Goal: Task Accomplishment & Management: Manage account settings

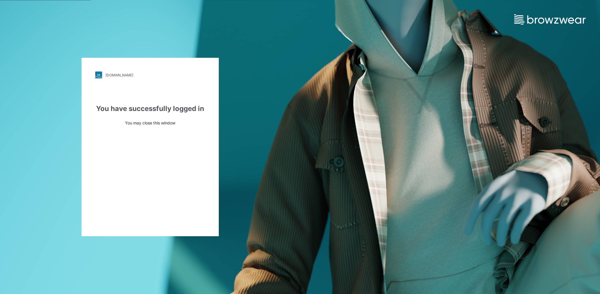
click at [105, 75] on div "[DOMAIN_NAME]" at bounding box center [119, 75] width 28 height 4
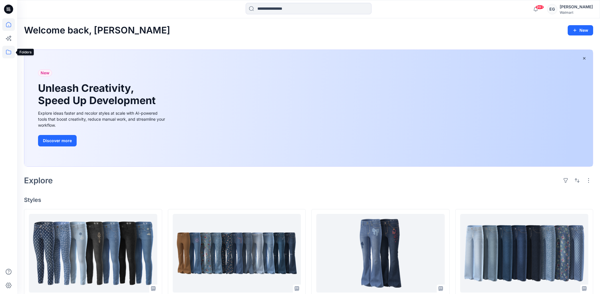
click at [7, 58] on icon at bounding box center [8, 52] width 13 height 13
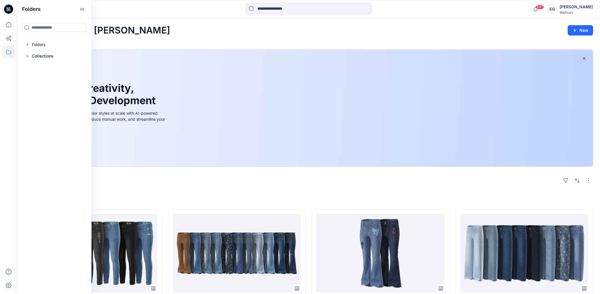
scroll to position [2, 0]
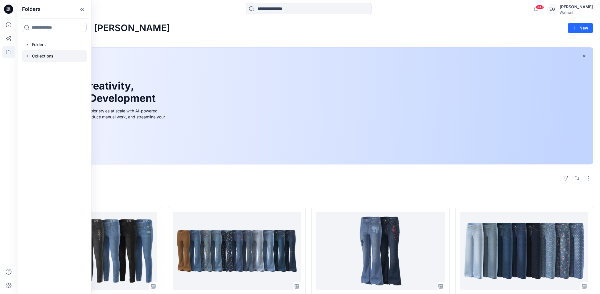
click at [47, 53] on p "Collections" at bounding box center [42, 56] width 21 height 7
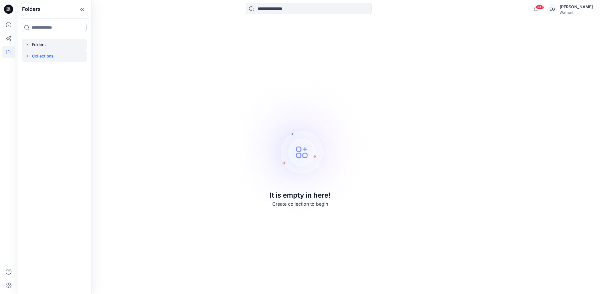
click at [59, 47] on div at bounding box center [54, 44] width 65 height 11
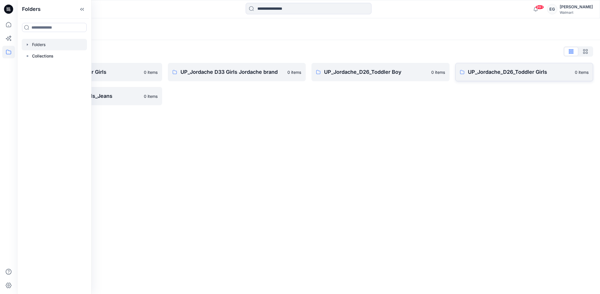
click at [486, 77] on link "UP_Jordache_D26_Toddler Girls 0 items" at bounding box center [524, 72] width 138 height 18
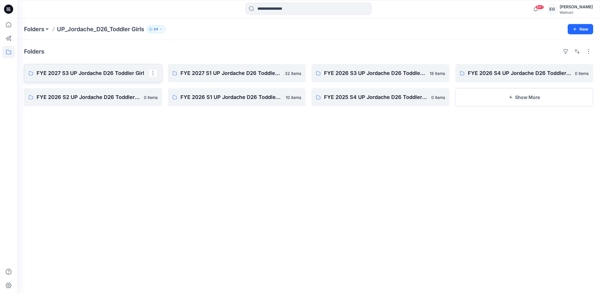
click at [108, 74] on p "FYE 2027 S3 UP Jordache D26 Toddler Girl" at bounding box center [93, 73] width 112 height 8
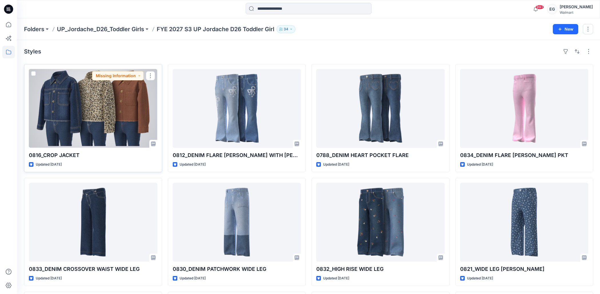
click at [72, 104] on div at bounding box center [93, 108] width 128 height 79
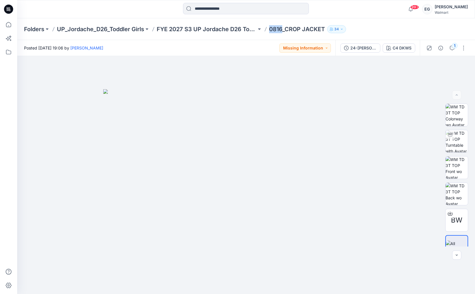
drag, startPoint x: 282, startPoint y: 29, endPoint x: 268, endPoint y: 32, distance: 14.1
click at [265, 28] on div "Folders UP_Jordache_D26_Toddler Girls FYE 2027 S3 UP Jordache D26 Toddler Girl …" at bounding box center [223, 29] width 399 height 8
copy p "0816"
drag, startPoint x: 456, startPoint y: 140, endPoint x: 397, endPoint y: 137, distance: 59.3
click at [456, 140] on img at bounding box center [456, 141] width 22 height 22
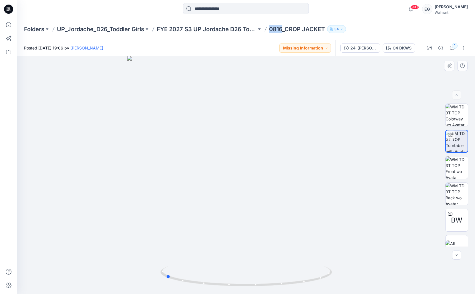
drag, startPoint x: 271, startPoint y: 124, endPoint x: 362, endPoint y: 125, distance: 90.9
click at [362, 125] on div at bounding box center [246, 175] width 458 height 238
click at [459, 218] on span "BW" at bounding box center [456, 220] width 11 height 10
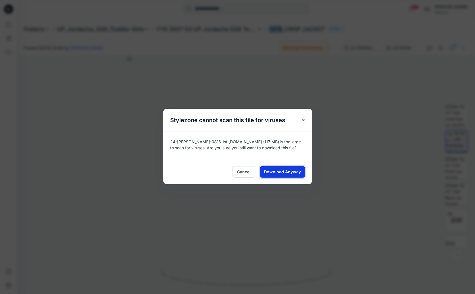
click at [274, 170] on span "Download Anyway" at bounding box center [282, 172] width 37 height 6
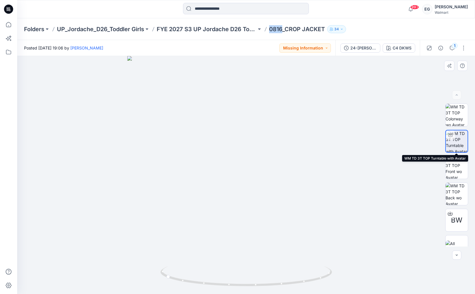
click at [455, 137] on img at bounding box center [457, 141] width 22 height 22
drag, startPoint x: 254, startPoint y: 137, endPoint x: 246, endPoint y: 139, distance: 8.5
click at [244, 136] on div at bounding box center [246, 175] width 458 height 238
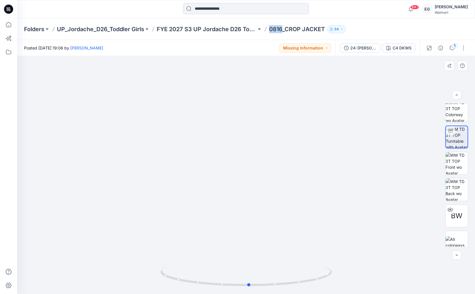
drag, startPoint x: 246, startPoint y: 139, endPoint x: 211, endPoint y: 144, distance: 35.3
click at [211, 144] on div at bounding box center [246, 175] width 458 height 238
drag, startPoint x: 244, startPoint y: 139, endPoint x: 296, endPoint y: 142, distance: 51.6
click at [296, 142] on div at bounding box center [246, 175] width 458 height 238
drag, startPoint x: 258, startPoint y: 139, endPoint x: 248, endPoint y: 117, distance: 24.4
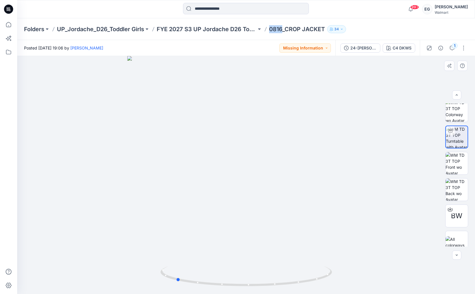
click at [272, 142] on div at bounding box center [246, 175] width 458 height 238
click at [451, 49] on icon "button" at bounding box center [452, 48] width 5 height 5
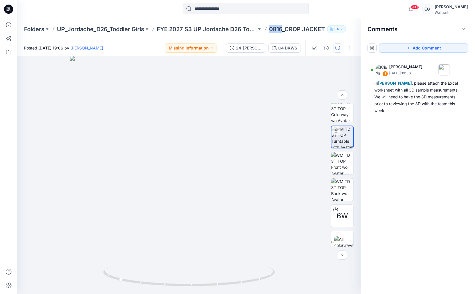
click at [465, 30] on icon "button" at bounding box center [463, 29] width 5 height 5
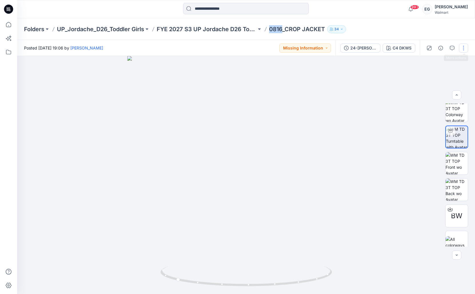
click at [463, 50] on button "button" at bounding box center [463, 47] width 9 height 9
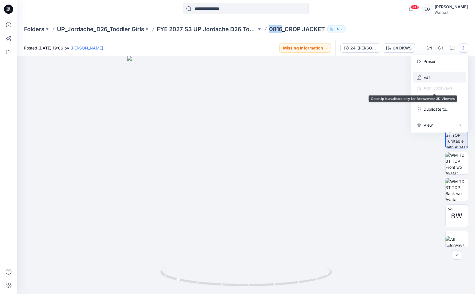
click at [437, 75] on button "Edit" at bounding box center [439, 77] width 53 height 11
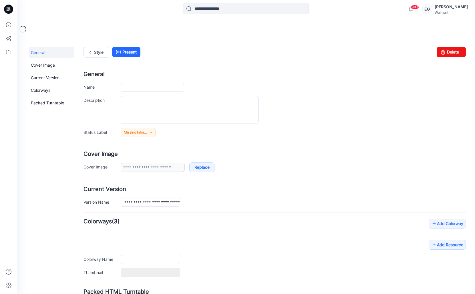
type input "**********"
type input "*******"
type input "**********"
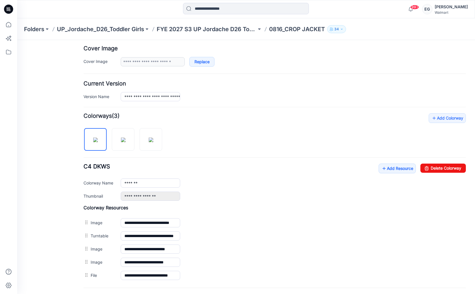
scroll to position [106, 0]
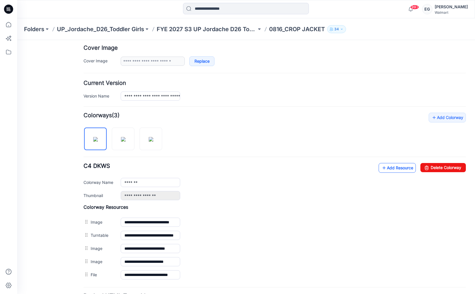
click at [391, 169] on link "Add Resource" at bounding box center [397, 168] width 37 height 10
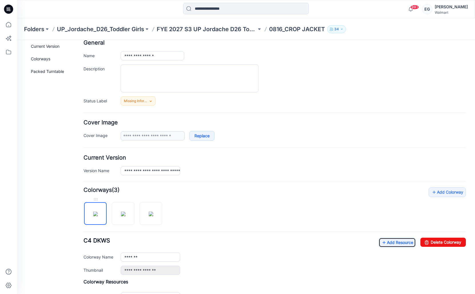
scroll to position [0, 0]
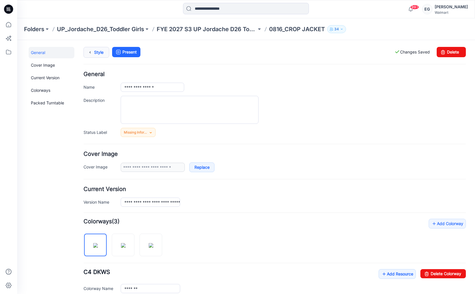
click at [101, 54] on link "Style" at bounding box center [96, 52] width 26 height 11
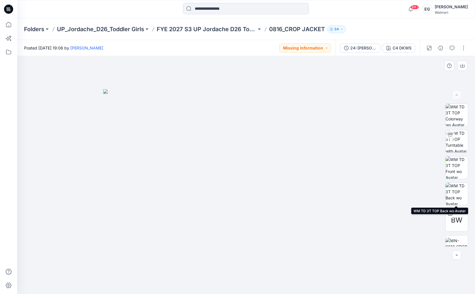
scroll to position [38, 0]
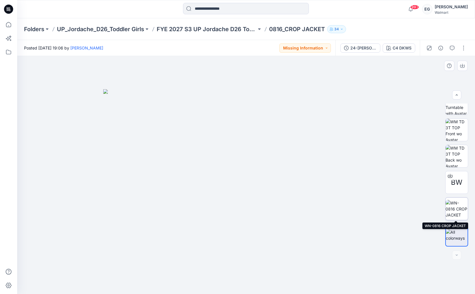
click at [451, 207] on img at bounding box center [456, 209] width 22 height 18
click at [467, 99] on div at bounding box center [246, 175] width 458 height 238
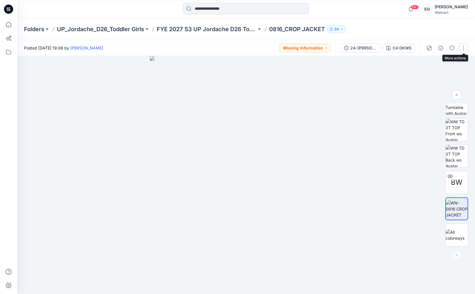
click at [463, 48] on button "button" at bounding box center [463, 47] width 9 height 9
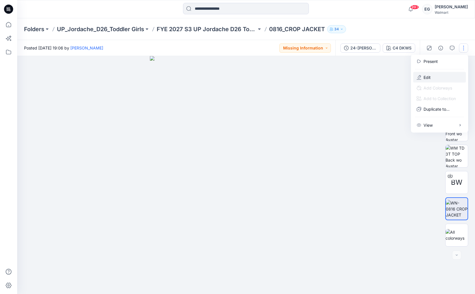
click at [436, 74] on button "Edit" at bounding box center [439, 77] width 53 height 11
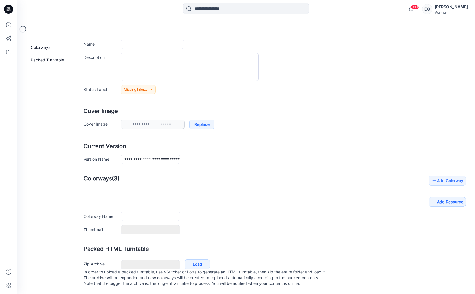
type input "**********"
type input "*******"
type input "**********"
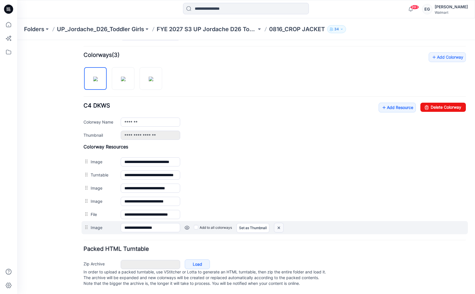
click at [280, 225] on img at bounding box center [278, 227] width 9 height 9
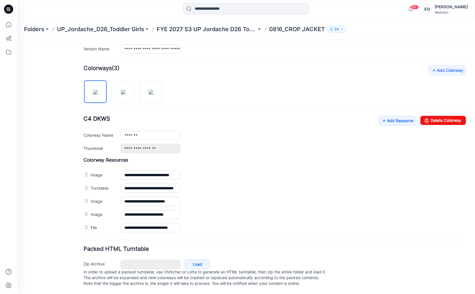
scroll to position [159, 0]
click at [400, 116] on link "Add Resource" at bounding box center [397, 121] width 37 height 10
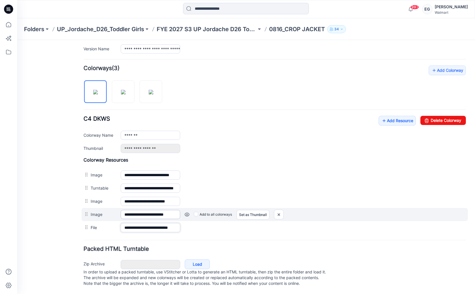
drag, startPoint x: 162, startPoint y: 225, endPoint x: 167, endPoint y: 206, distance: 19.7
click at [202, 224] on div "**********" at bounding box center [274, 227] width 382 height 13
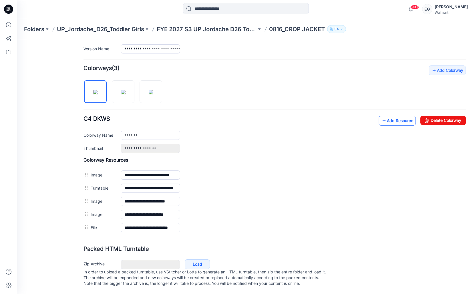
click at [401, 117] on link "Add Resource" at bounding box center [397, 121] width 37 height 10
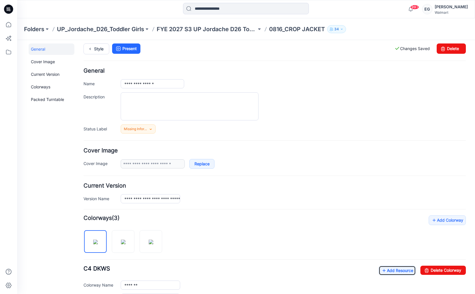
scroll to position [0, 0]
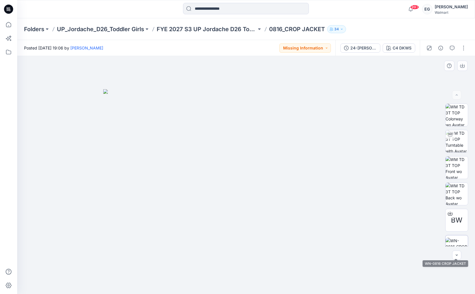
click at [461, 242] on img at bounding box center [456, 247] width 22 height 18
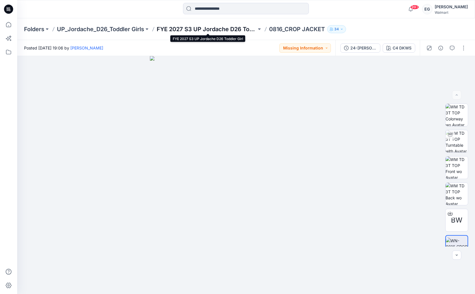
click at [175, 29] on p "FYE 2027 S3 UP Jordache D26 Toddler Girl" at bounding box center [207, 29] width 100 height 8
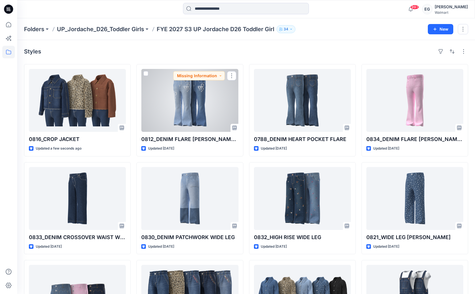
click at [207, 120] on div at bounding box center [189, 100] width 97 height 63
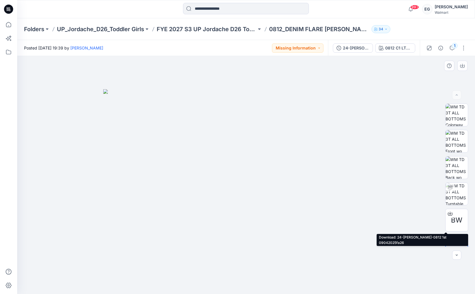
click at [468, 218] on div "BW" at bounding box center [456, 174] width 37 height 143
click at [462, 215] on div "BW" at bounding box center [456, 220] width 23 height 23
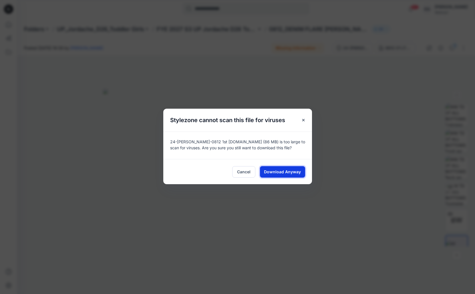
click at [299, 173] on span "Download Anyway" at bounding box center [282, 172] width 37 height 6
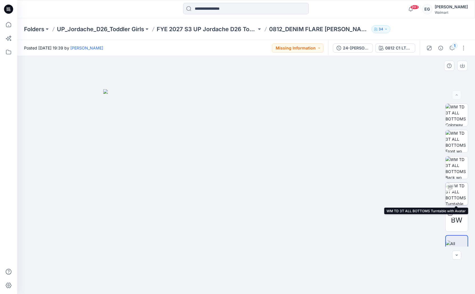
click at [454, 188] on div at bounding box center [449, 187] width 9 height 9
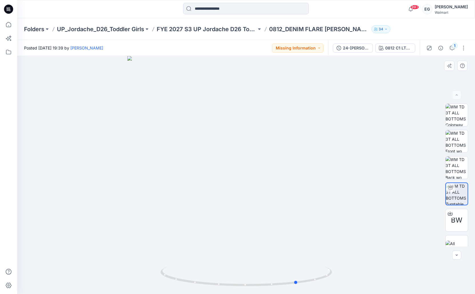
drag, startPoint x: 262, startPoint y: 189, endPoint x: 266, endPoint y: 167, distance: 22.6
click at [314, 190] on div at bounding box center [246, 175] width 458 height 238
drag, startPoint x: 288, startPoint y: 171, endPoint x: 293, endPoint y: 172, distance: 4.9
click at [293, 172] on div at bounding box center [246, 175] width 458 height 238
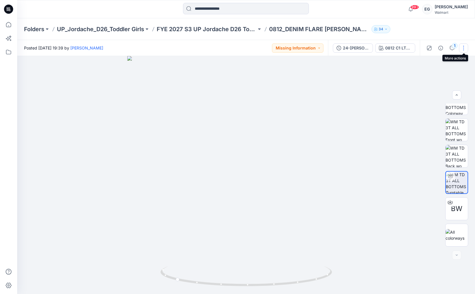
click at [464, 48] on button "button" at bounding box center [463, 47] width 9 height 9
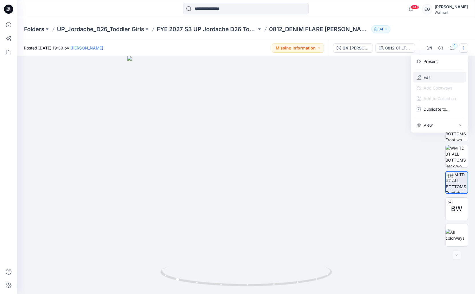
click at [445, 77] on button "Edit" at bounding box center [439, 77] width 53 height 11
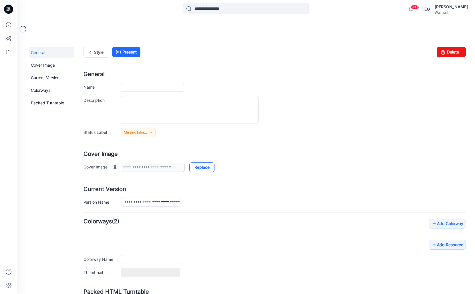
type input "**********"
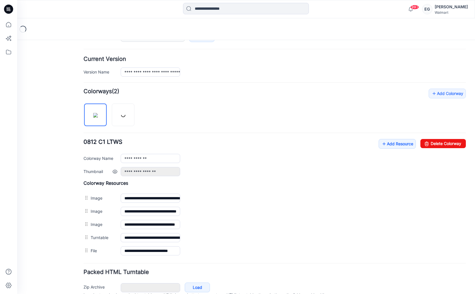
scroll to position [136, 0]
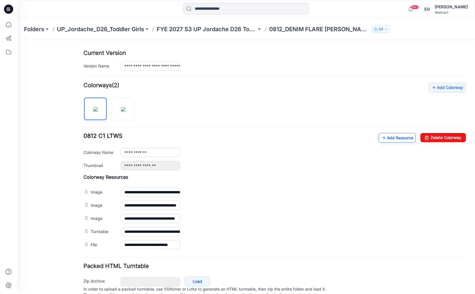
click at [393, 138] on link "Add Resource" at bounding box center [397, 138] width 37 height 10
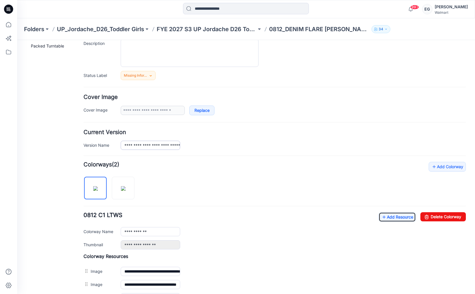
scroll to position [0, 0]
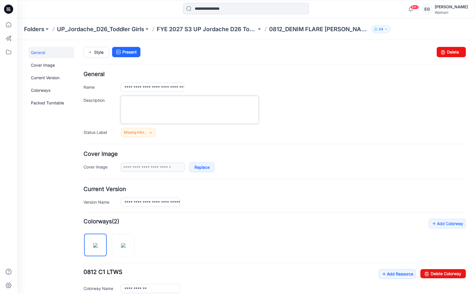
drag, startPoint x: 166, startPoint y: 118, endPoint x: 107, endPoint y: 59, distance: 83.7
click at [166, 118] on textarea "Description" at bounding box center [190, 110] width 138 height 28
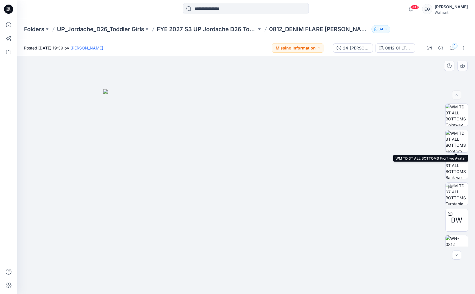
scroll to position [38, 0]
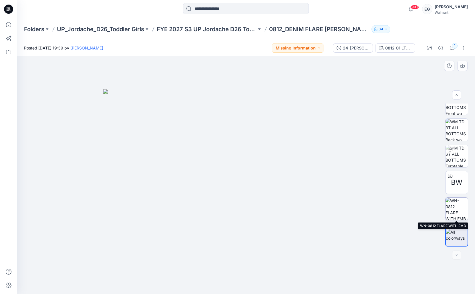
click at [455, 207] on img at bounding box center [456, 209] width 22 height 22
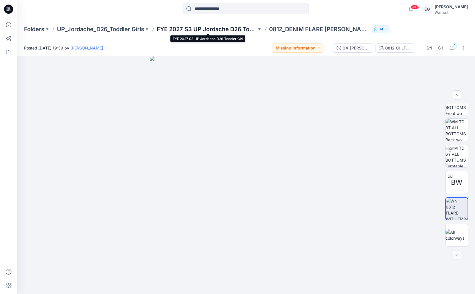
click at [198, 27] on p "FYE 2027 S3 UP Jordache D26 Toddler Girl" at bounding box center [207, 29] width 100 height 8
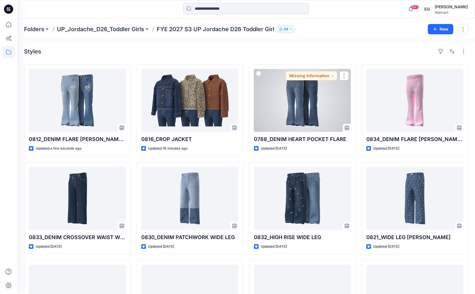
click at [298, 97] on div at bounding box center [302, 100] width 97 height 63
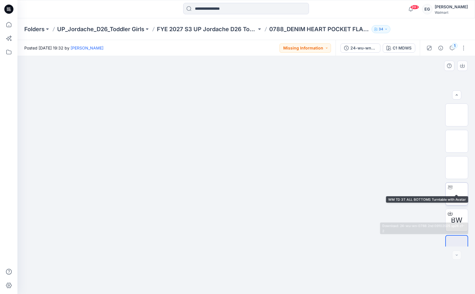
scroll to position [11, 0]
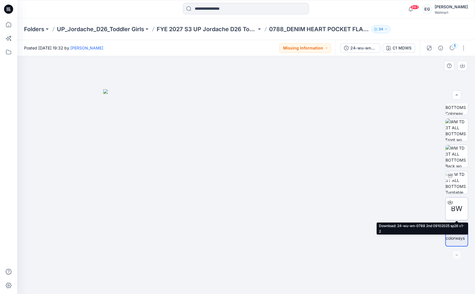
click at [460, 212] on span "BW" at bounding box center [456, 209] width 11 height 10
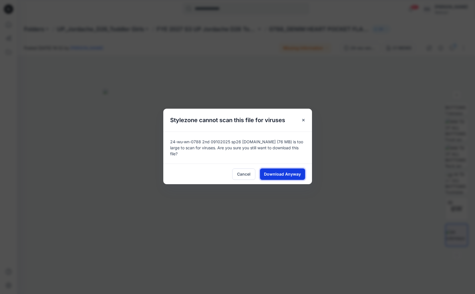
click at [273, 173] on span "Download Anyway" at bounding box center [282, 174] width 37 height 6
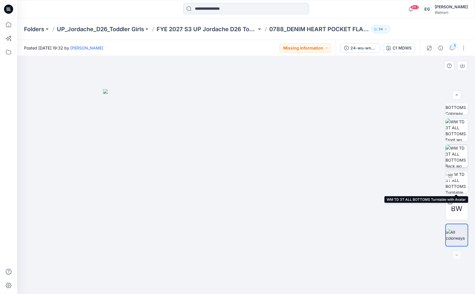
drag, startPoint x: 460, startPoint y: 174, endPoint x: 452, endPoint y: 167, distance: 10.9
click at [460, 174] on img at bounding box center [457, 182] width 22 height 22
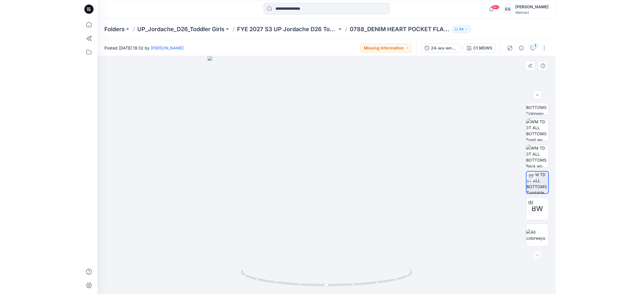
scroll to position [0, 0]
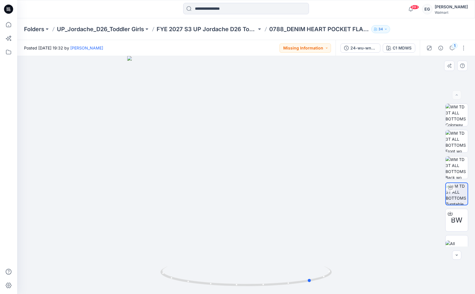
drag, startPoint x: 242, startPoint y: 182, endPoint x: 307, endPoint y: 186, distance: 65.9
click at [307, 186] on div at bounding box center [246, 175] width 458 height 238
drag, startPoint x: 256, startPoint y: 178, endPoint x: 281, endPoint y: 179, distance: 24.6
click at [281, 179] on div at bounding box center [246, 175] width 458 height 238
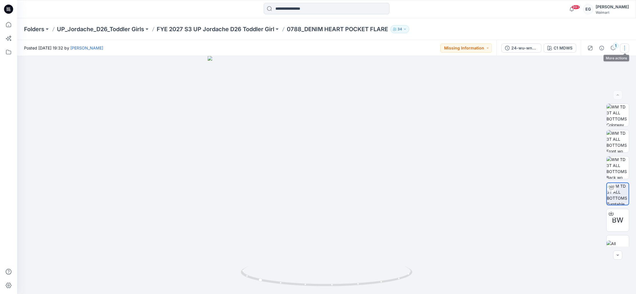
click at [475, 45] on button "button" at bounding box center [624, 47] width 9 height 9
drag, startPoint x: 601, startPoint y: 78, endPoint x: 594, endPoint y: 76, distance: 7.6
click at [475, 78] on button "Edit" at bounding box center [600, 77] width 53 height 11
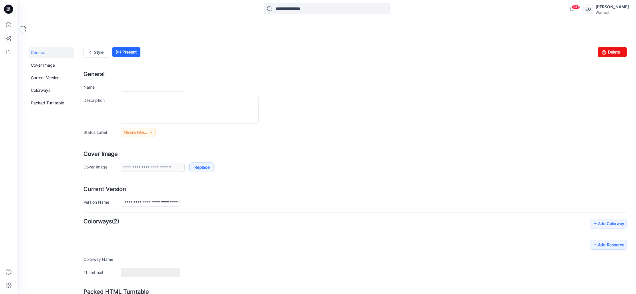
type input "**********"
type input "*******"
type input "**********"
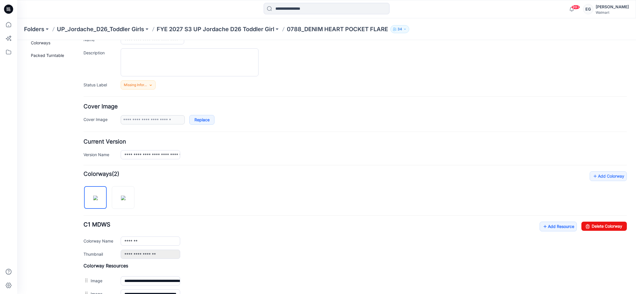
scroll to position [52, 0]
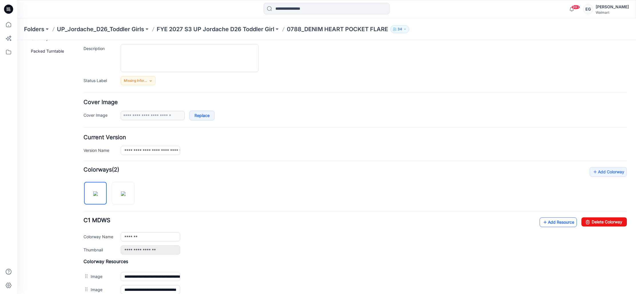
click at [542, 221] on icon at bounding box center [545, 222] width 6 height 9
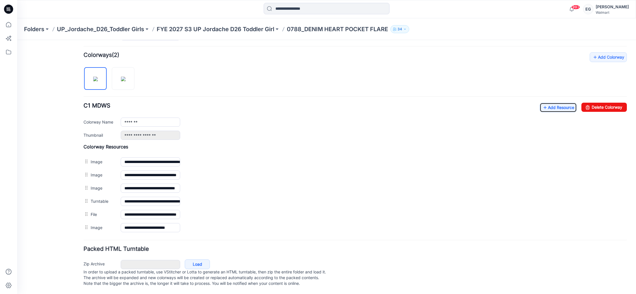
scroll to position [0, 0]
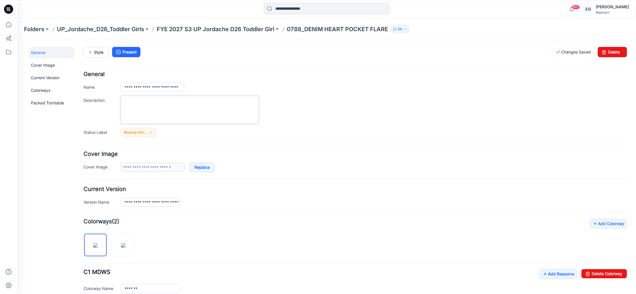
click at [139, 105] on textarea "Description" at bounding box center [190, 110] width 138 height 28
click at [103, 55] on link "Style" at bounding box center [96, 52] width 26 height 11
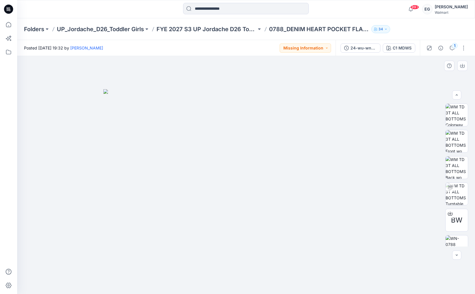
scroll to position [38, 0]
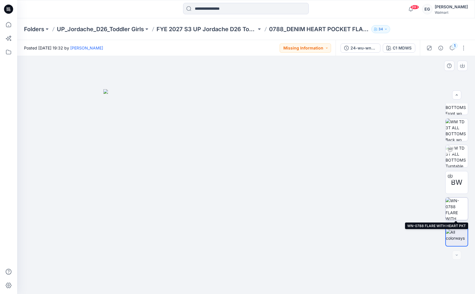
drag, startPoint x: 459, startPoint y: 208, endPoint x: 459, endPoint y: 212, distance: 3.7
click at [459, 208] on img at bounding box center [457, 209] width 22 height 22
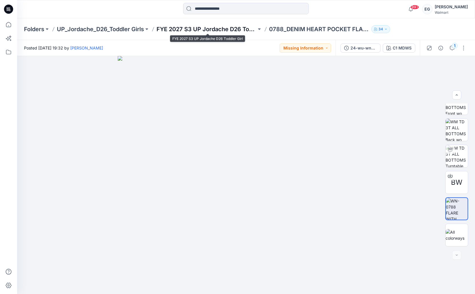
click at [176, 27] on p "FYE 2027 S3 UP Jordache D26 Toddler Girl" at bounding box center [207, 29] width 100 height 8
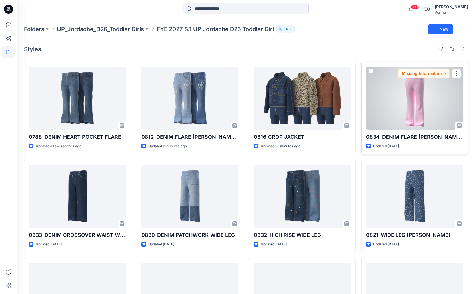
scroll to position [4, 0]
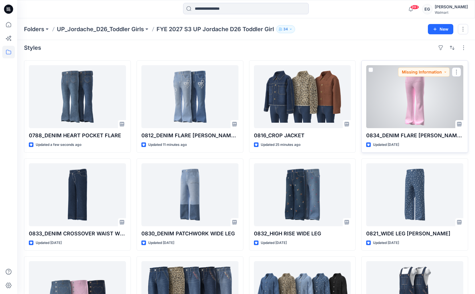
click at [419, 109] on div at bounding box center [415, 96] width 97 height 63
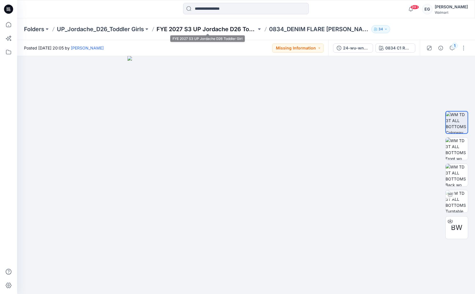
click at [224, 29] on p "FYE 2027 S3 UP Jordache D26 Toddler Girl" at bounding box center [207, 29] width 100 height 8
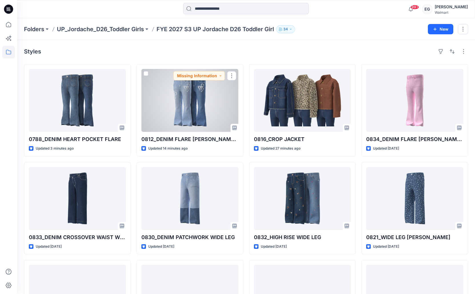
click at [212, 117] on div at bounding box center [190, 100] width 97 height 63
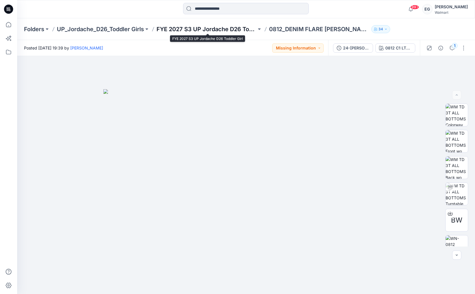
click at [213, 30] on p "FYE 2027 S3 UP Jordache D26 Toddler Girl" at bounding box center [207, 29] width 100 height 8
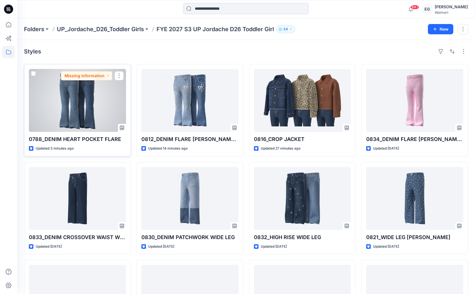
click at [55, 107] on div at bounding box center [77, 100] width 97 height 63
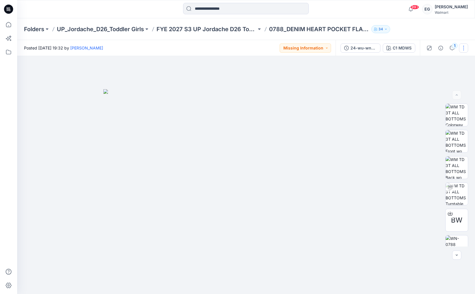
click at [465, 47] on button "button" at bounding box center [463, 47] width 9 height 9
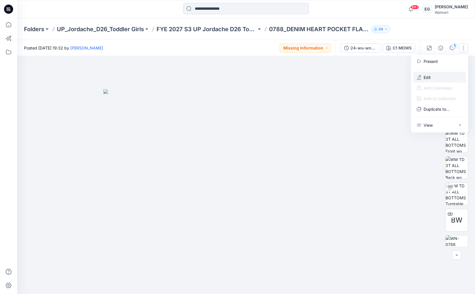
click at [437, 77] on button "Edit" at bounding box center [440, 77] width 53 height 11
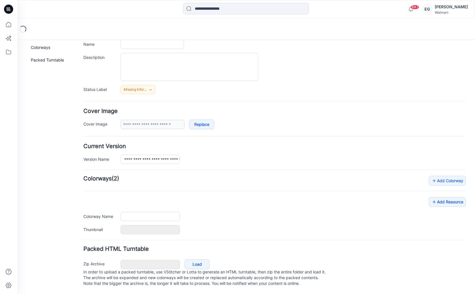
type input "**********"
type input "*******"
type input "**********"
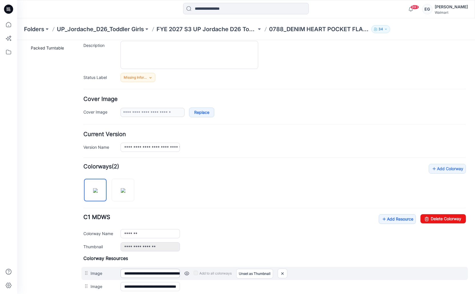
scroll to position [172, 0]
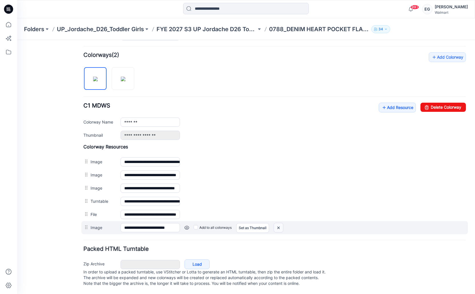
click at [278, 223] on img at bounding box center [278, 227] width 9 height 9
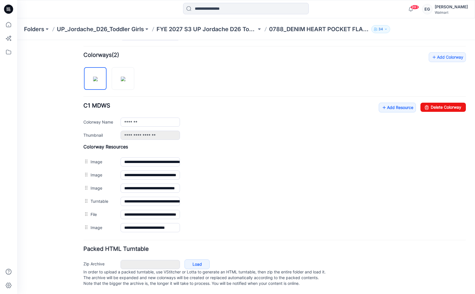
scroll to position [159, 0]
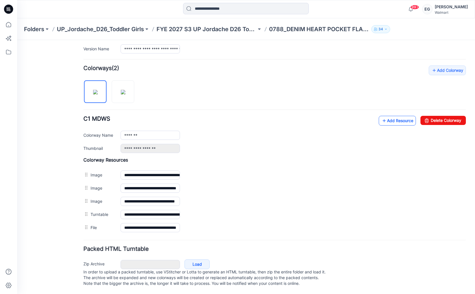
click at [392, 116] on link "Add Resource" at bounding box center [397, 121] width 37 height 10
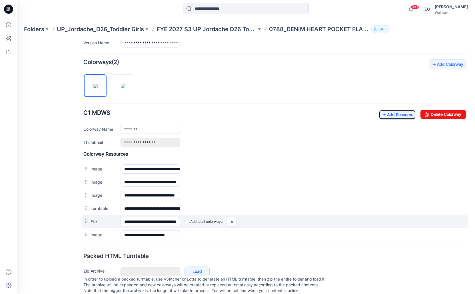
scroll to position [162, 0]
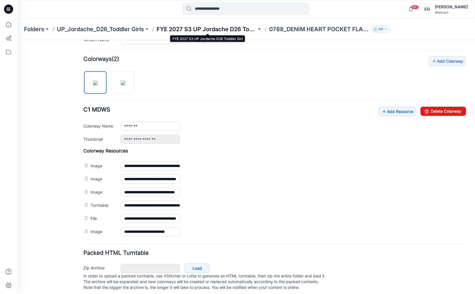
click at [217, 27] on p "FYE 2027 S3 UP Jordache D26 Toddler Girl" at bounding box center [207, 29] width 100 height 8
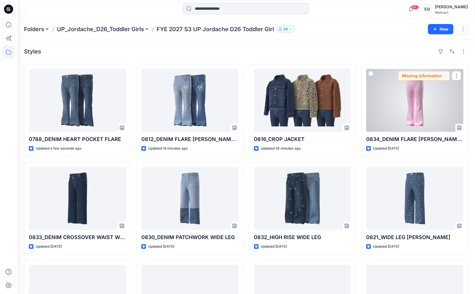
click at [423, 108] on div at bounding box center [415, 100] width 97 height 63
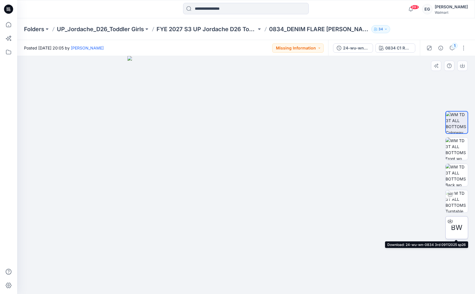
click at [461, 232] on span "BW" at bounding box center [456, 227] width 11 height 10
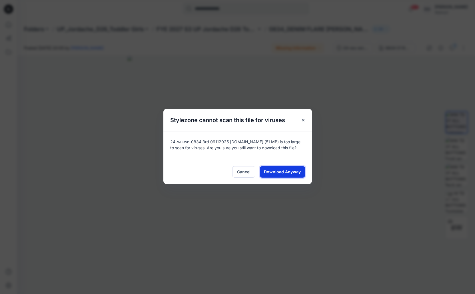
click at [282, 173] on span "Download Anyway" at bounding box center [282, 172] width 37 height 6
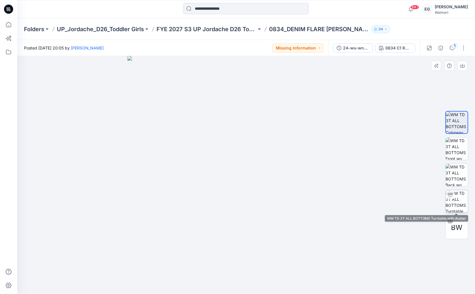
drag, startPoint x: 455, startPoint y: 201, endPoint x: 450, endPoint y: 200, distance: 4.7
click at [453, 200] on img at bounding box center [457, 201] width 22 height 22
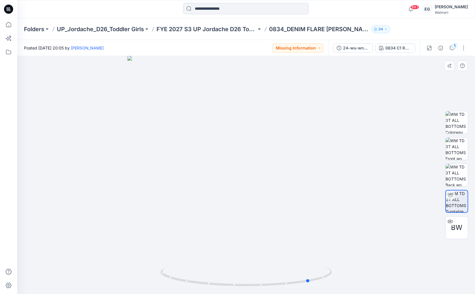
drag, startPoint x: 265, startPoint y: 183, endPoint x: 324, endPoint y: 182, distance: 58.9
click at [329, 182] on div at bounding box center [246, 175] width 458 height 238
drag, startPoint x: 265, startPoint y: 175, endPoint x: 241, endPoint y: 170, distance: 24.7
click at [291, 173] on div at bounding box center [246, 175] width 458 height 238
click at [463, 46] on button "button" at bounding box center [463, 47] width 9 height 9
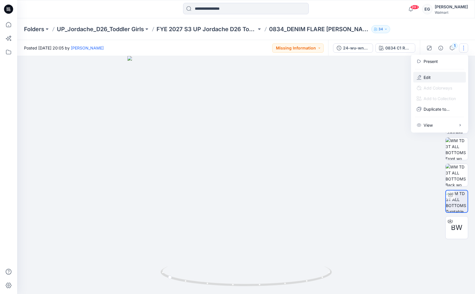
click at [432, 75] on button "Edit" at bounding box center [440, 77] width 53 height 11
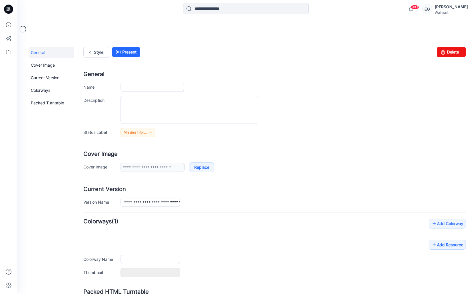
type input "**********"
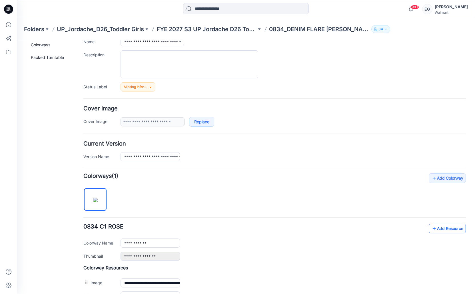
click at [440, 230] on link "Add Resource" at bounding box center [447, 229] width 37 height 10
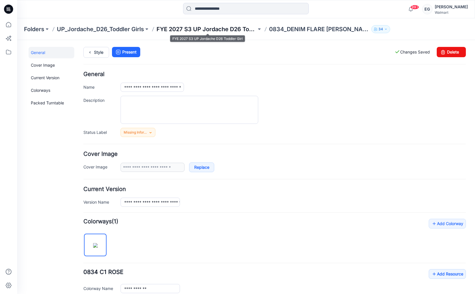
click at [214, 31] on p "FYE 2027 S3 UP Jordache D26 Toddler Girl" at bounding box center [207, 29] width 100 height 8
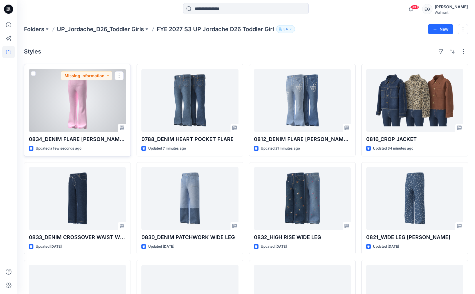
click at [94, 112] on div at bounding box center [77, 100] width 97 height 63
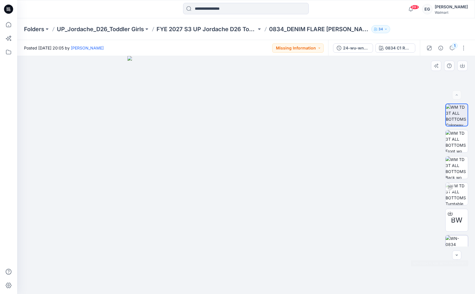
click at [463, 240] on img at bounding box center [457, 246] width 22 height 22
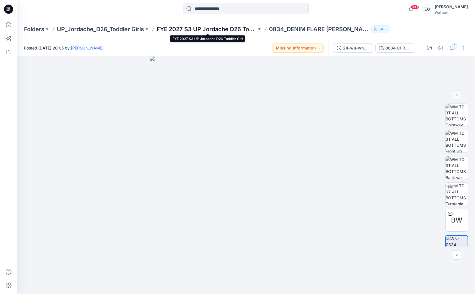
click at [178, 28] on p "FYE 2027 S3 UP Jordache D26 Toddler Girl" at bounding box center [207, 29] width 100 height 8
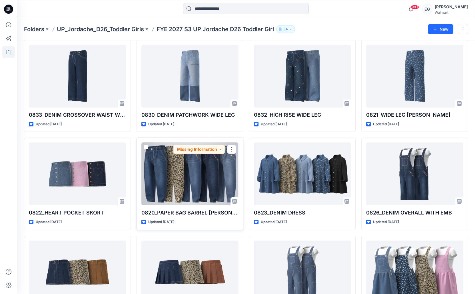
scroll to position [92, 0]
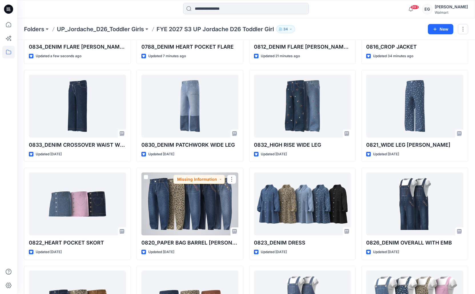
drag, startPoint x: 207, startPoint y: 217, endPoint x: 195, endPoint y: 203, distance: 18.2
click at [206, 217] on div at bounding box center [190, 203] width 97 height 63
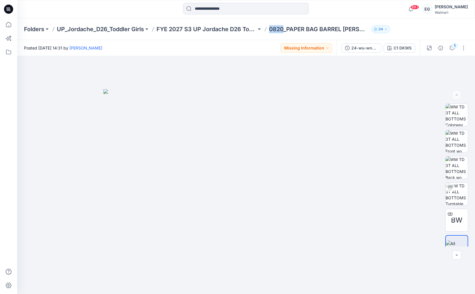
drag, startPoint x: 285, startPoint y: 29, endPoint x: 264, endPoint y: 29, distance: 21.2
click at [264, 29] on div "Folders UP_Jordache_D26_Toddler Girls FYE 2027 S3 UP Jordache D26 Toddler Girl …" at bounding box center [224, 29] width 400 height 8
copy p "0820"
click at [457, 188] on img at bounding box center [457, 194] width 22 height 22
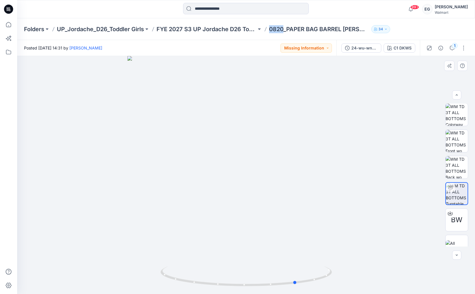
drag, startPoint x: 262, startPoint y: 145, endPoint x: 328, endPoint y: 148, distance: 65.5
click at [311, 148] on div at bounding box center [246, 175] width 458 height 238
drag, startPoint x: 241, startPoint y: 208, endPoint x: 320, endPoint y: 208, distance: 78.6
click at [320, 208] on img at bounding box center [245, 160] width 297 height 268
drag, startPoint x: 242, startPoint y: 204, endPoint x: 321, endPoint y: 169, distance: 86.9
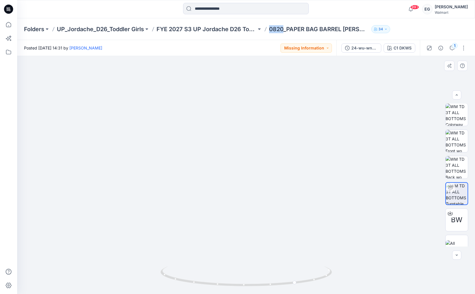
click at [209, 193] on img at bounding box center [245, 154] width 297 height 279
drag, startPoint x: 234, startPoint y: 246, endPoint x: 311, endPoint y: 235, distance: 77.6
click at [313, 239] on img at bounding box center [245, 152] width 297 height 284
drag, startPoint x: 234, startPoint y: 171, endPoint x: 262, endPoint y: 11, distance: 162.2
click at [352, 120] on img at bounding box center [245, 154] width 297 height 280
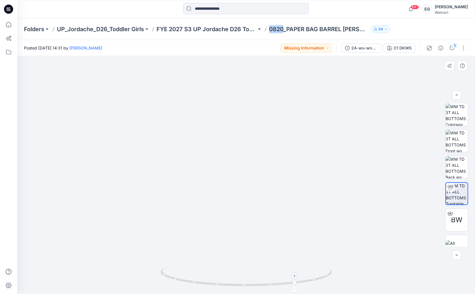
click at [296, 284] on icon at bounding box center [247, 276] width 173 height 21
drag, startPoint x: 296, startPoint y: 284, endPoint x: 264, endPoint y: 276, distance: 33.5
click at [264, 276] on icon at bounding box center [247, 276] width 173 height 21
click at [455, 220] on span "BW" at bounding box center [456, 220] width 11 height 10
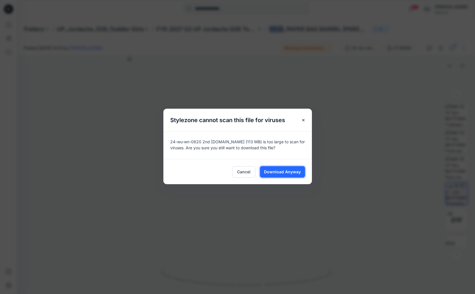
drag, startPoint x: 276, startPoint y: 170, endPoint x: 272, endPoint y: 171, distance: 4.4
click at [275, 170] on span "Download Anyway" at bounding box center [282, 172] width 37 height 6
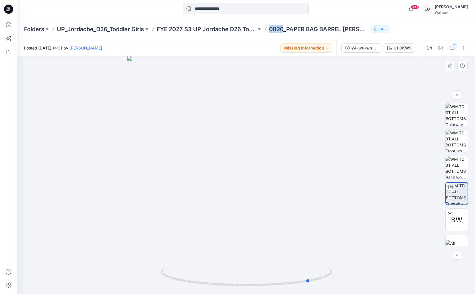
drag, startPoint x: 238, startPoint y: 185, endPoint x: 284, endPoint y: 185, distance: 45.5
click at [285, 185] on div at bounding box center [246, 175] width 458 height 238
drag, startPoint x: 242, startPoint y: 182, endPoint x: 231, endPoint y: 165, distance: 20.2
click at [276, 182] on div at bounding box center [246, 175] width 458 height 238
click at [468, 47] on button "button" at bounding box center [463, 47] width 9 height 9
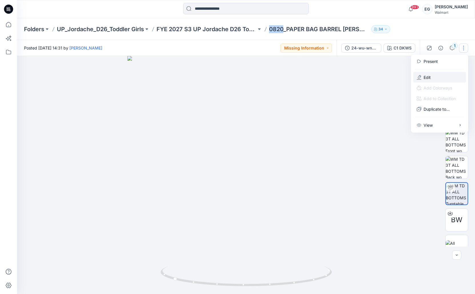
drag, startPoint x: 441, startPoint y: 78, endPoint x: 427, endPoint y: 77, distance: 13.5
click at [441, 78] on button "Edit" at bounding box center [440, 77] width 53 height 11
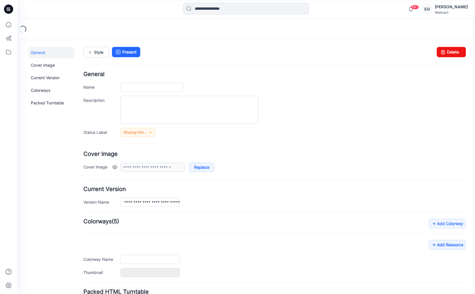
type input "**********"
type input "*******"
type input "**********"
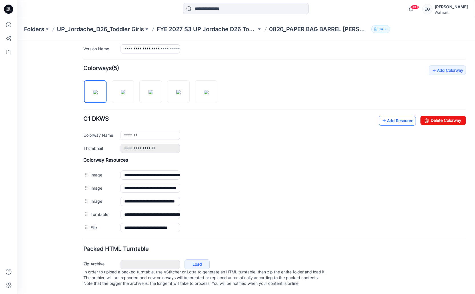
click at [390, 116] on link "Add Resource" at bounding box center [397, 121] width 37 height 10
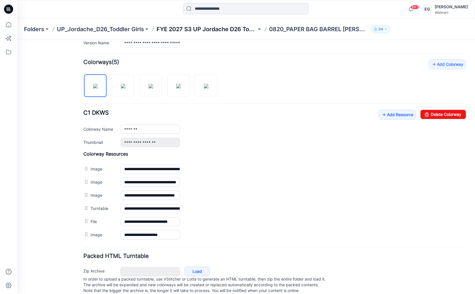
click at [216, 25] on div "Folders UP_Jordache_D26_Toddler Girls FYE 2027 S3 UP Jordache D26 Toddler Girl …" at bounding box center [246, 29] width 458 height 22
click at [217, 29] on p "FYE 2027 S3 UP Jordache D26 Toddler Girl" at bounding box center [207, 29] width 100 height 8
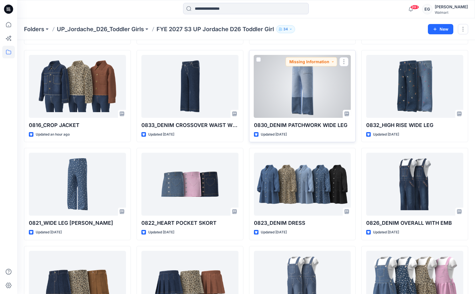
scroll to position [113, 0]
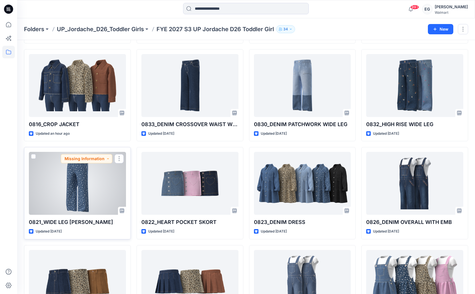
click at [63, 187] on div at bounding box center [77, 183] width 97 height 63
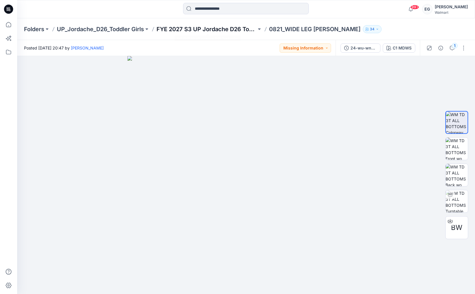
click at [217, 28] on p "FYE 2027 S3 UP Jordache D26 Toddler Girl" at bounding box center [207, 29] width 100 height 8
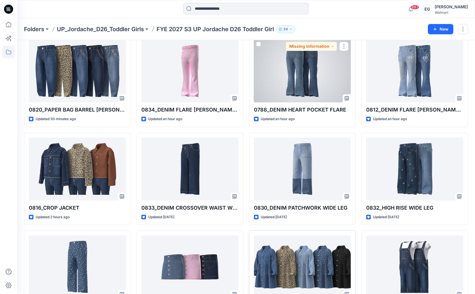
scroll to position [30, 0]
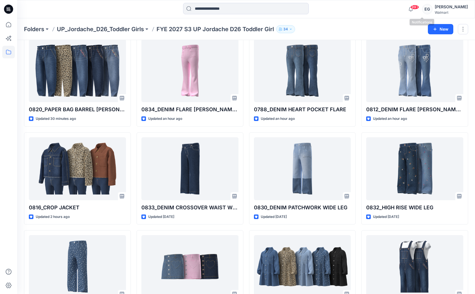
click at [419, 8] on span "99+" at bounding box center [415, 7] width 9 height 5
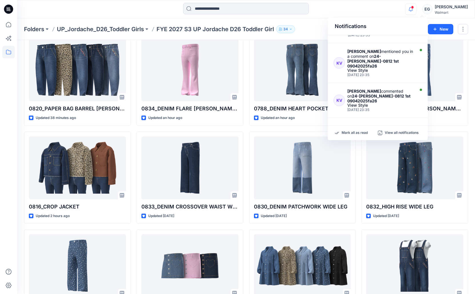
scroll to position [282, 0]
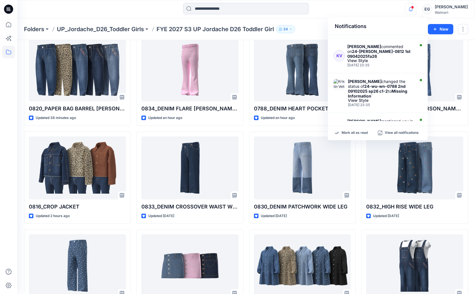
click at [375, 15] on div "Notifications Mittal Nanavati shared 25-wu-wn-2533 1st 09192025fa26 c1 (1) in U…" at bounding box center [246, 9] width 458 height 13
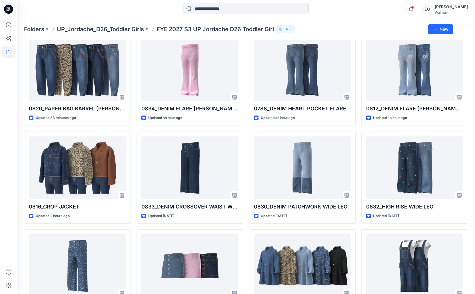
click at [231, 29] on p "FYE 2027 S3 UP Jordache D26 Toddler Girl" at bounding box center [216, 29] width 118 height 8
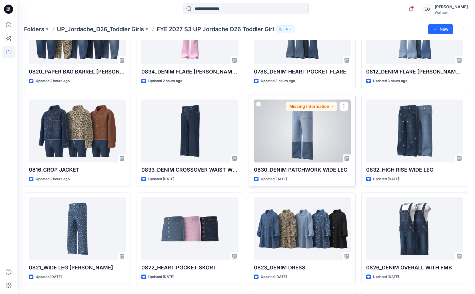
scroll to position [68, 0]
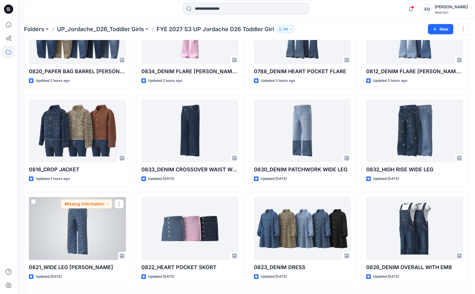
click at [75, 226] on div at bounding box center [77, 228] width 97 height 63
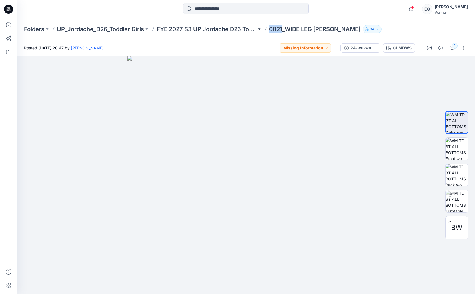
drag, startPoint x: 283, startPoint y: 29, endPoint x: 262, endPoint y: 29, distance: 21.2
click at [262, 29] on div "Folders UP_Jordache_D26_Toddler Girls FYE 2027 S3 UP Jordache D26 Toddler Girl …" at bounding box center [224, 29] width 400 height 8
copy p "0821"
click at [459, 202] on img at bounding box center [457, 201] width 22 height 22
drag, startPoint x: 249, startPoint y: 199, endPoint x: 294, endPoint y: 200, distance: 45.8
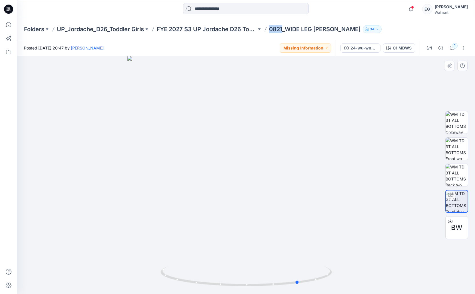
click at [296, 201] on div at bounding box center [246, 175] width 458 height 238
drag, startPoint x: 268, startPoint y: 193, endPoint x: 273, endPoint y: 192, distance: 4.4
click at [273, 192] on div at bounding box center [246, 175] width 458 height 238
click at [458, 229] on span "BW" at bounding box center [456, 227] width 11 height 10
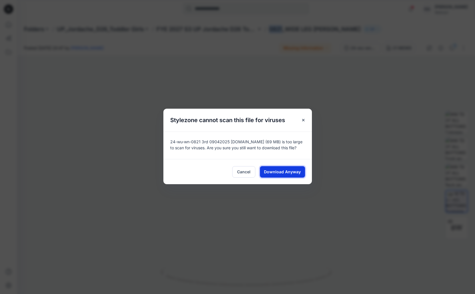
click at [282, 170] on span "Download Anyway" at bounding box center [282, 172] width 37 height 6
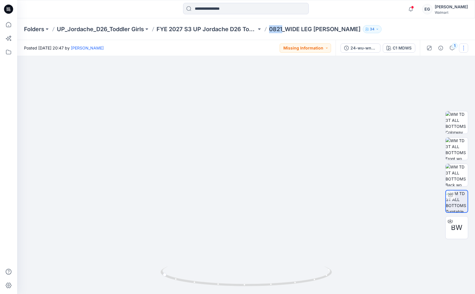
click at [463, 46] on button "button" at bounding box center [463, 47] width 9 height 9
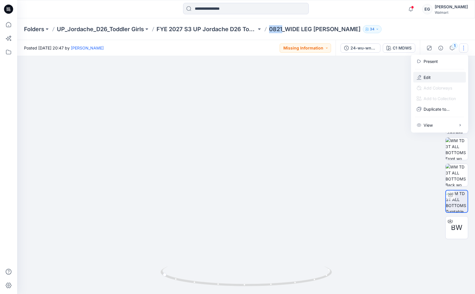
click at [440, 77] on button "Edit" at bounding box center [440, 77] width 53 height 11
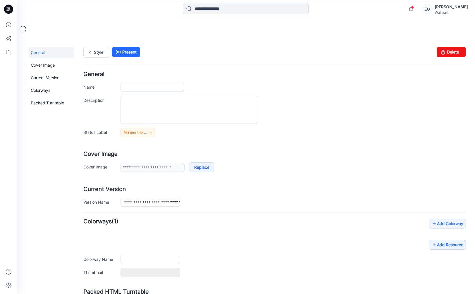
type input "**********"
type input "*******"
type input "**********"
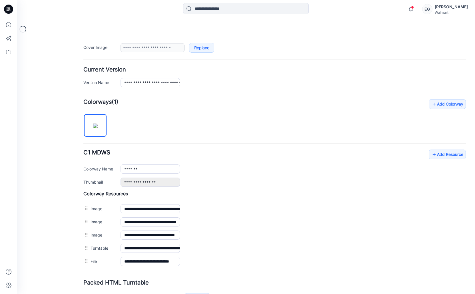
scroll to position [123, 0]
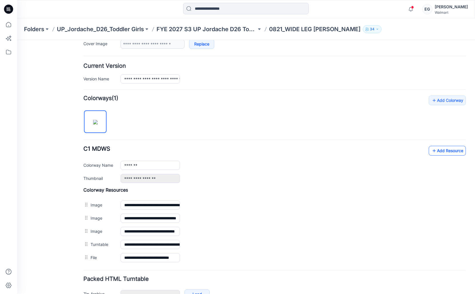
click at [442, 152] on link "Add Resource" at bounding box center [447, 151] width 37 height 10
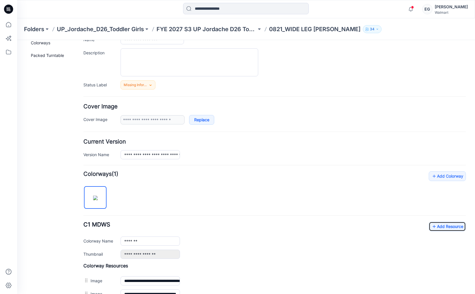
scroll to position [0, 0]
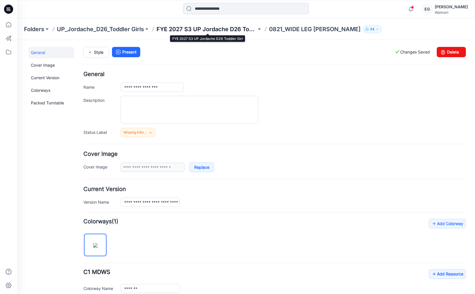
click at [176, 27] on p "FYE 2027 S3 UP Jordache D26 Toddler Girl" at bounding box center [207, 29] width 100 height 8
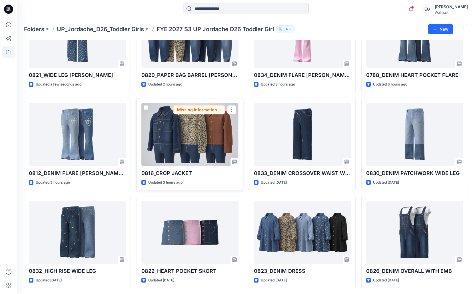
scroll to position [83, 0]
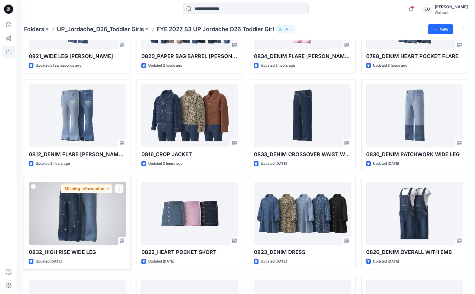
click at [75, 215] on div at bounding box center [77, 213] width 97 height 63
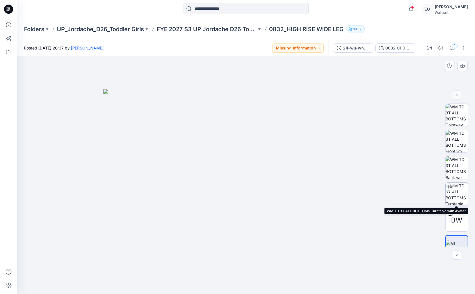
click at [464, 198] on img at bounding box center [457, 194] width 22 height 22
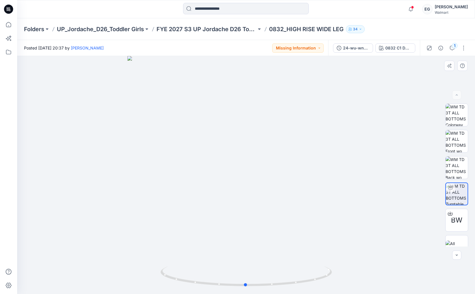
drag, startPoint x: 275, startPoint y: 194, endPoint x: 273, endPoint y: 198, distance: 4.3
click at [273, 198] on div at bounding box center [246, 175] width 458 height 238
click at [453, 225] on div "BW" at bounding box center [457, 220] width 23 height 23
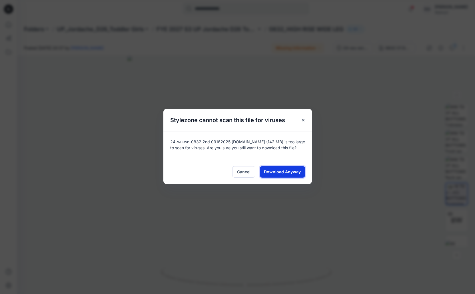
click at [304, 168] on button "Download Anyway" at bounding box center [282, 171] width 45 height 11
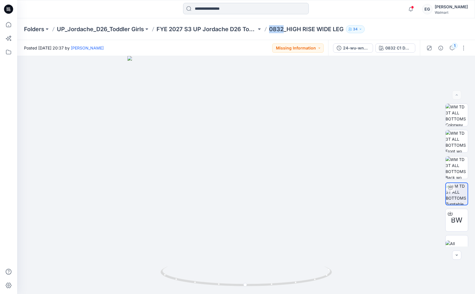
drag, startPoint x: 284, startPoint y: 29, endPoint x: 268, endPoint y: 8, distance: 26.7
click at [270, 29] on div "Folders UP_Jordache_D26_Toddler Girls FYE 2027 S3 UP Jordache D26 Toddler Girl …" at bounding box center [224, 29] width 400 height 8
copy p "0832"
click at [457, 216] on span "BW" at bounding box center [456, 220] width 11 height 10
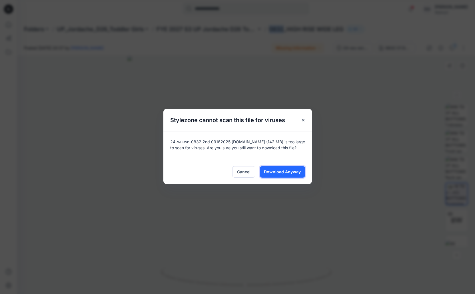
click at [301, 171] on button "Download Anyway" at bounding box center [282, 171] width 45 height 11
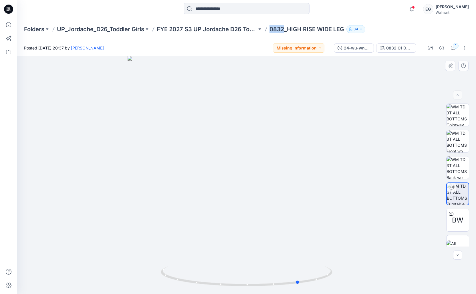
drag, startPoint x: 294, startPoint y: 176, endPoint x: 318, endPoint y: 174, distance: 23.8
click at [318, 174] on div at bounding box center [246, 175] width 459 height 238
click at [442, 48] on icon "button" at bounding box center [441, 48] width 5 height 5
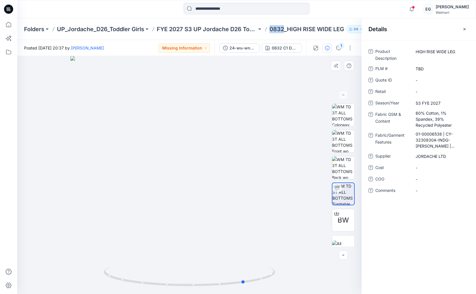
click at [238, 108] on div at bounding box center [189, 175] width 344 height 238
drag, startPoint x: 198, startPoint y: 151, endPoint x: 150, endPoint y: 158, distance: 48.3
click at [227, 150] on div at bounding box center [189, 175] width 344 height 238
click at [464, 29] on icon "button" at bounding box center [464, 29] width 2 height 2
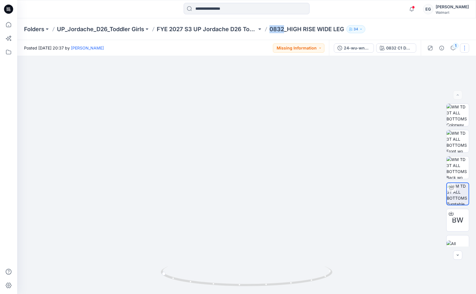
click at [465, 50] on button "button" at bounding box center [464, 47] width 9 height 9
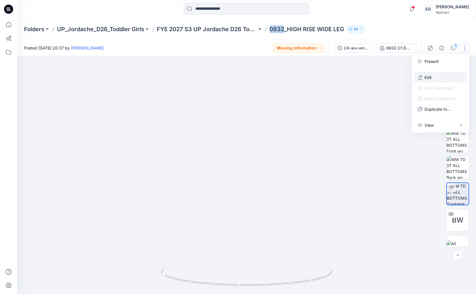
click at [453, 77] on button "Edit" at bounding box center [440, 77] width 53 height 11
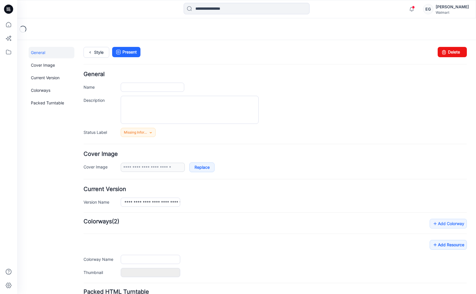
type input "**********"
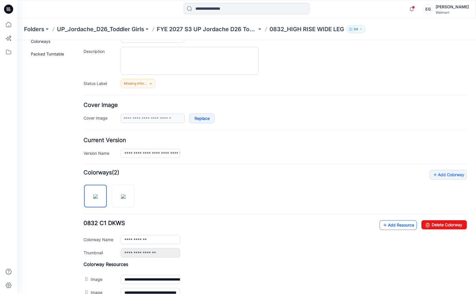
scroll to position [49, 0]
click at [387, 225] on link "Add Resource" at bounding box center [397, 225] width 37 height 10
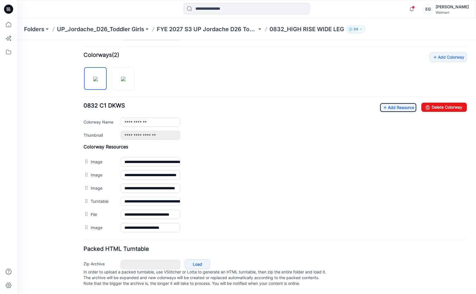
scroll to position [0, 0]
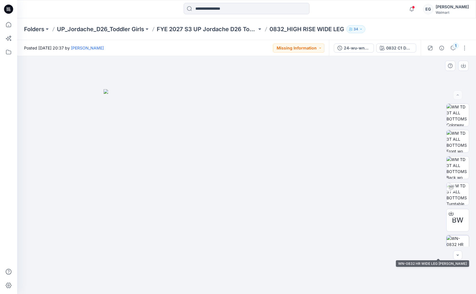
click at [464, 240] on img at bounding box center [457, 246] width 22 height 22
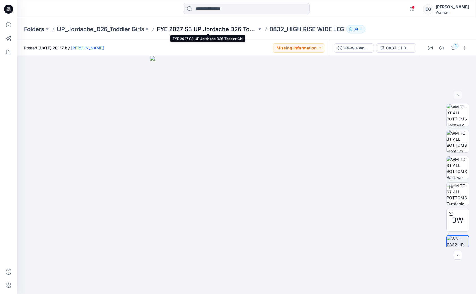
click at [204, 26] on p "FYE 2027 S3 UP Jordache D26 Toddler Girl" at bounding box center [207, 29] width 100 height 8
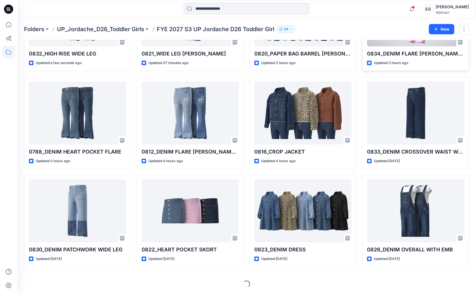
scroll to position [87, 0]
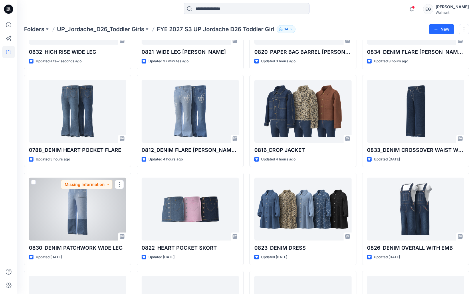
click at [87, 222] on div at bounding box center [77, 209] width 97 height 63
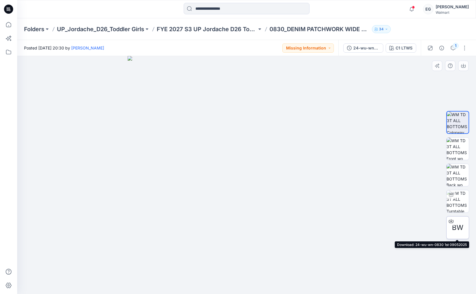
click at [457, 222] on span "BW" at bounding box center [457, 227] width 11 height 10
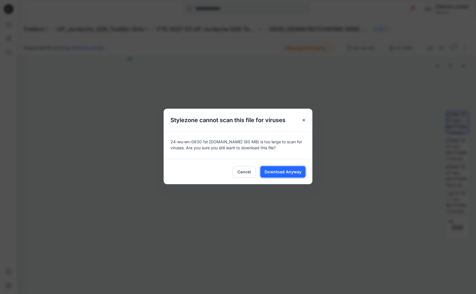
click at [297, 169] on button "Download Anyway" at bounding box center [282, 171] width 45 height 11
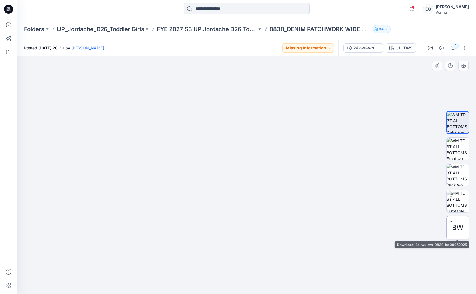
click at [458, 236] on div "BW" at bounding box center [457, 227] width 23 height 23
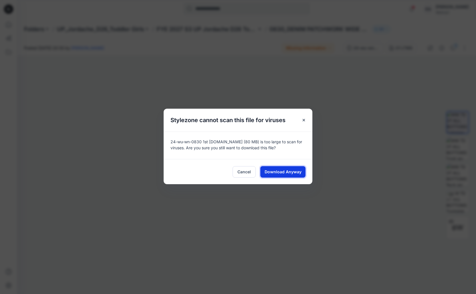
click at [279, 172] on span "Download Anyway" at bounding box center [282, 172] width 37 height 6
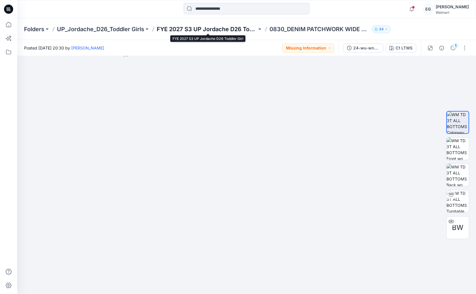
click at [186, 29] on p "FYE 2027 S3 UP Jordache D26 Toddler Girl" at bounding box center [207, 29] width 100 height 8
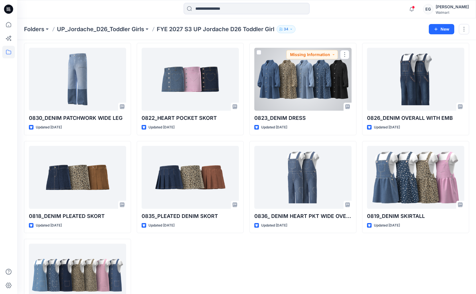
scroll to position [216, 0]
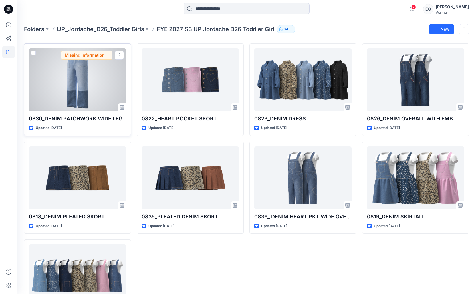
click at [95, 86] on div at bounding box center [77, 79] width 97 height 63
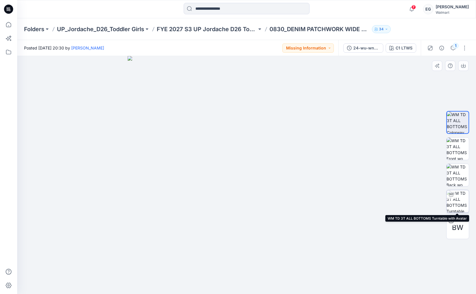
click at [449, 199] on div at bounding box center [450, 194] width 9 height 9
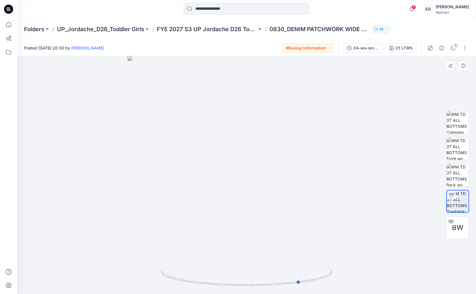
drag, startPoint x: 254, startPoint y: 174, endPoint x: 294, endPoint y: 170, distance: 40.2
click at [296, 171] on div at bounding box center [246, 175] width 459 height 238
drag, startPoint x: 257, startPoint y: 191, endPoint x: 293, endPoint y: 190, distance: 35.8
click at [293, 190] on div at bounding box center [246, 175] width 459 height 238
click at [464, 49] on button "button" at bounding box center [464, 47] width 9 height 9
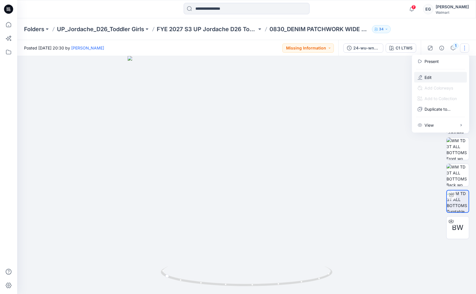
click at [435, 79] on button "Edit" at bounding box center [440, 77] width 53 height 11
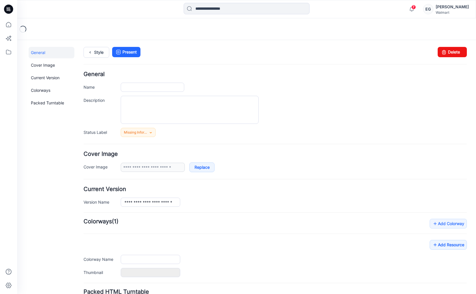
type input "**********"
type input "*******"
type input "**********"
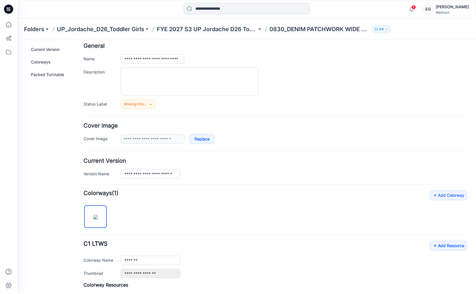
scroll to position [40, 0]
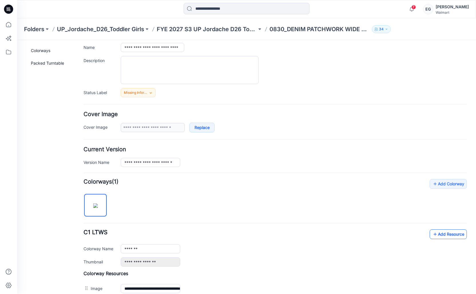
click at [436, 233] on icon at bounding box center [435, 234] width 6 height 9
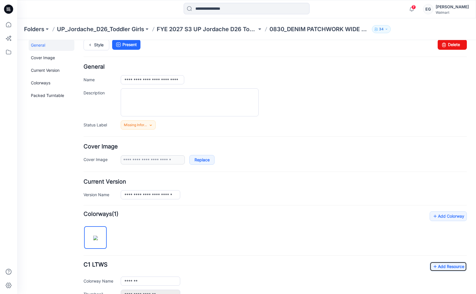
scroll to position [0, 0]
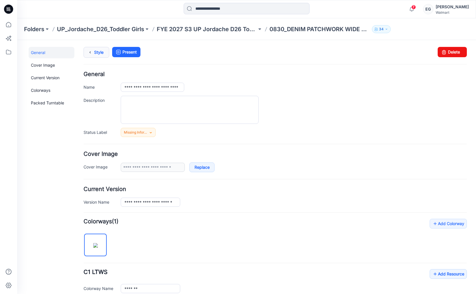
click at [96, 53] on link "Style" at bounding box center [96, 52] width 26 height 11
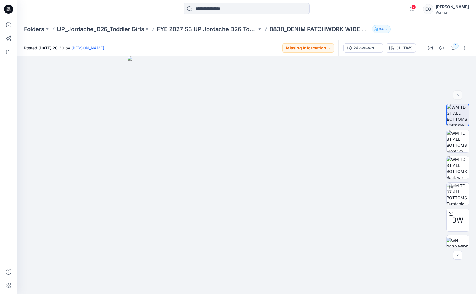
click at [209, 34] on div "Folders UP_Jordache_D26_Toddler Girls FYE 2027 S3 UP Jordache D26 Toddler Girl …" at bounding box center [246, 29] width 459 height 22
click at [208, 31] on p "FYE 2027 S3 UP Jordache D26 Toddler Girl" at bounding box center [207, 29] width 100 height 8
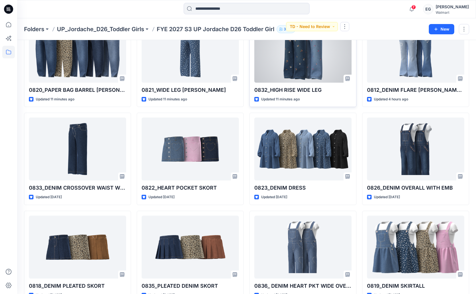
scroll to position [149, 0]
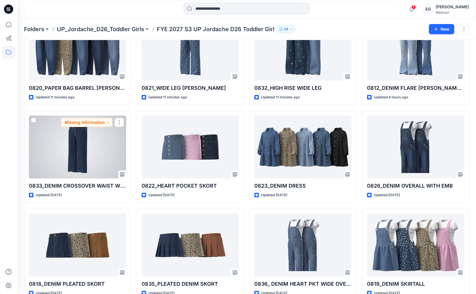
click at [85, 143] on div at bounding box center [77, 147] width 97 height 63
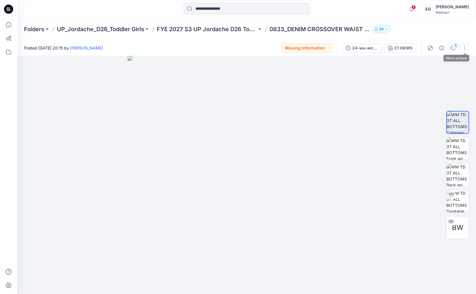
click at [463, 46] on button "button" at bounding box center [464, 47] width 9 height 9
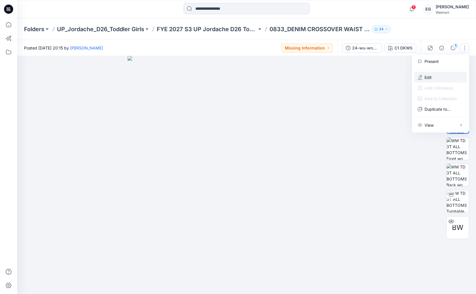
click at [442, 73] on button "Edit" at bounding box center [440, 77] width 53 height 11
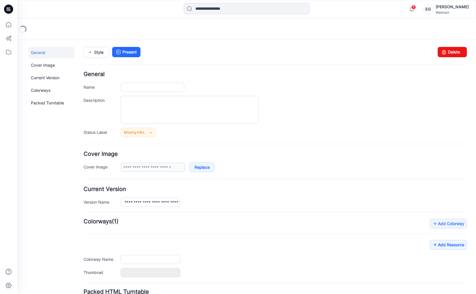
type input "**********"
type input "*******"
type input "**********"
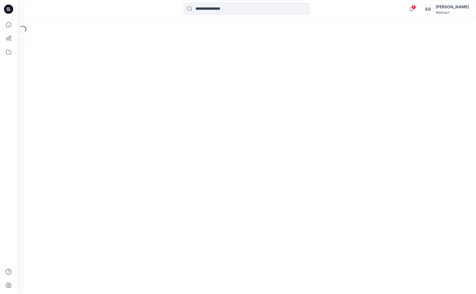
click at [195, 30] on div "Loading..." at bounding box center [246, 29] width 459 height 22
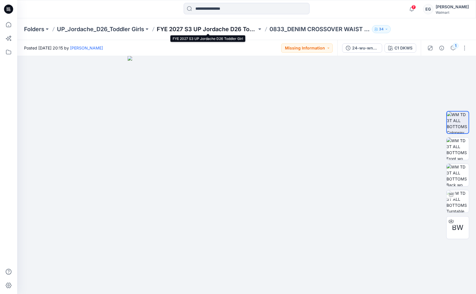
click at [219, 30] on p "FYE 2027 S3 UP Jordache D26 Toddler Girl" at bounding box center [207, 29] width 100 height 8
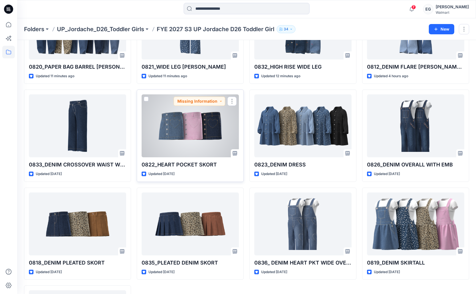
scroll to position [170, 0]
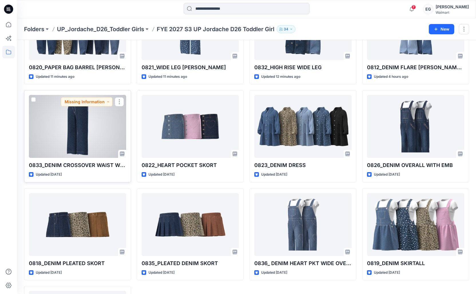
click at [82, 127] on div at bounding box center [77, 126] width 97 height 63
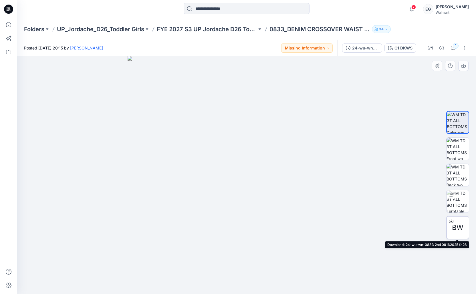
click at [463, 228] on div "BW" at bounding box center [457, 227] width 23 height 23
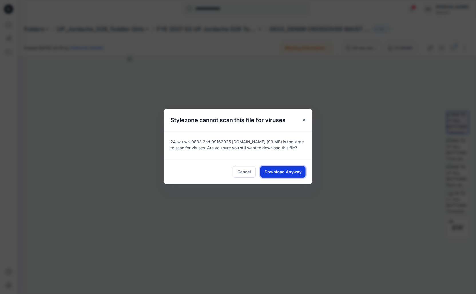
click at [293, 171] on span "Download Anyway" at bounding box center [282, 172] width 37 height 6
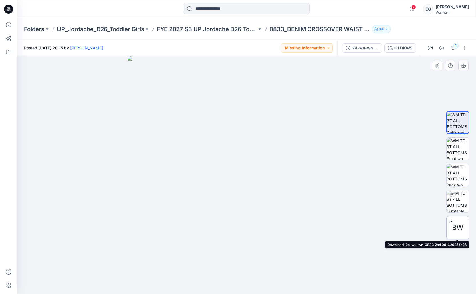
click at [460, 222] on span "BW" at bounding box center [457, 227] width 11 height 10
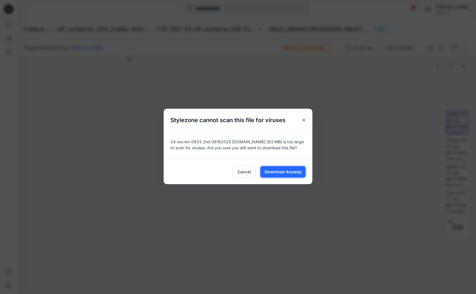
click at [294, 172] on span "Download Anyway" at bounding box center [282, 172] width 37 height 6
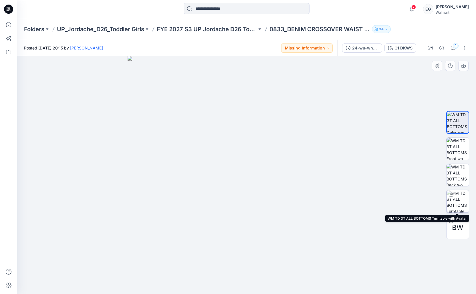
click at [466, 205] on img at bounding box center [457, 201] width 22 height 22
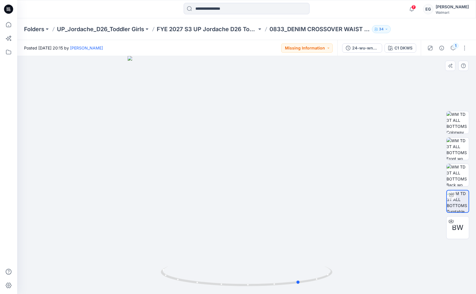
drag, startPoint x: 240, startPoint y: 186, endPoint x: 255, endPoint y: 173, distance: 19.8
click at [293, 179] on div at bounding box center [246, 175] width 459 height 238
drag, startPoint x: 241, startPoint y: 184, endPoint x: 284, endPoint y: 182, distance: 42.9
click at [284, 182] on div at bounding box center [246, 175] width 459 height 238
drag, startPoint x: 464, startPoint y: 49, endPoint x: 465, endPoint y: 55, distance: 6.7
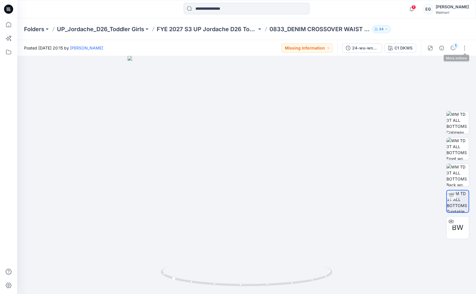
click at [464, 49] on button "button" at bounding box center [464, 47] width 9 height 9
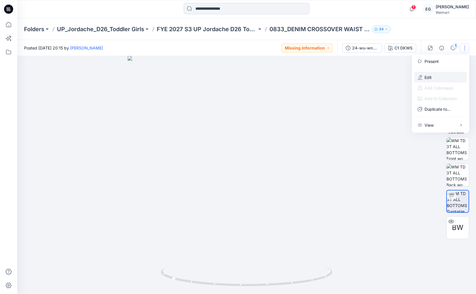
click at [449, 75] on button "Edit" at bounding box center [440, 77] width 53 height 11
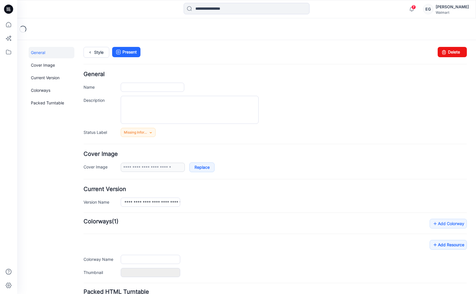
scroll to position [49, 0]
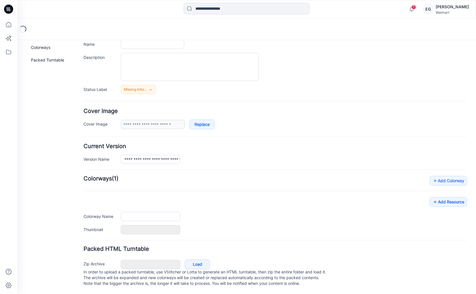
type input "**********"
type input "*******"
type input "**********"
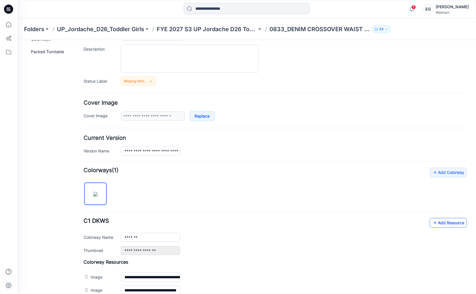
click at [445, 226] on link "Add Resource" at bounding box center [447, 223] width 37 height 10
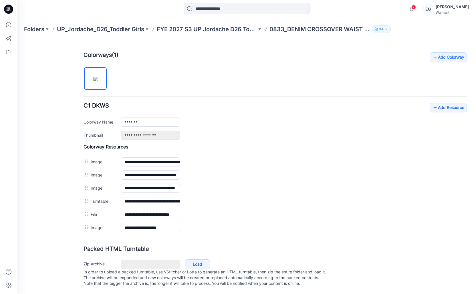
scroll to position [0, 0]
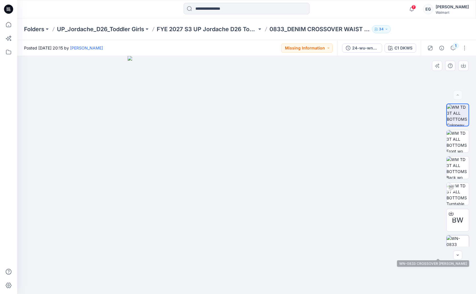
click at [461, 236] on img at bounding box center [457, 246] width 22 height 22
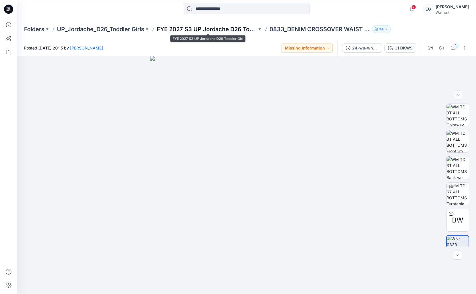
click at [205, 27] on p "FYE 2027 S3 UP Jordache D26 Toddler Girl" at bounding box center [207, 29] width 100 height 8
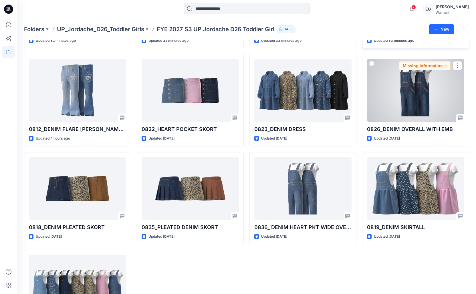
scroll to position [207, 0]
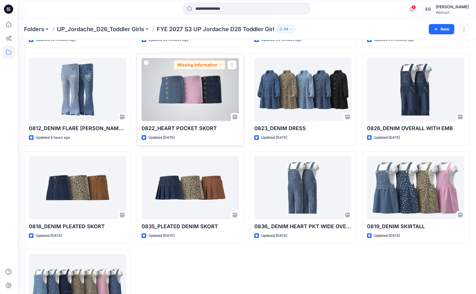
click at [195, 93] on div at bounding box center [190, 89] width 97 height 63
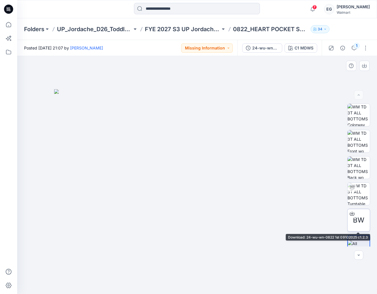
click at [355, 213] on div at bounding box center [351, 213] width 9 height 9
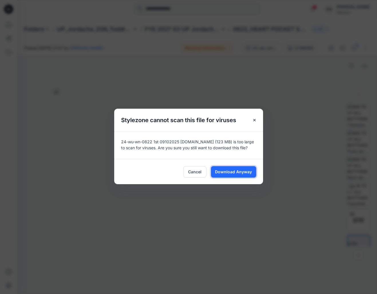
click at [237, 172] on span "Download Anyway" at bounding box center [233, 172] width 37 height 6
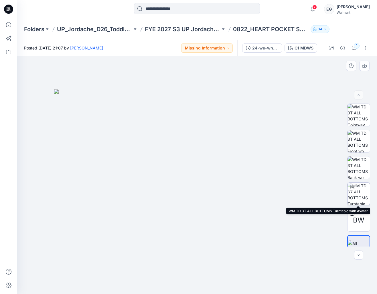
click at [359, 196] on img at bounding box center [358, 194] width 22 height 22
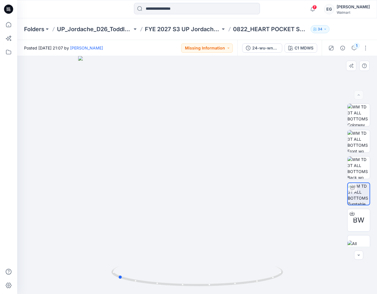
drag, startPoint x: 264, startPoint y: 190, endPoint x: 349, endPoint y: 194, distance: 84.5
click at [296, 190] on div at bounding box center [196, 175] width 359 height 238
drag, startPoint x: 207, startPoint y: 182, endPoint x: 296, endPoint y: 189, distance: 89.8
click at [296, 189] on div at bounding box center [196, 175] width 359 height 238
drag, startPoint x: 216, startPoint y: 182, endPoint x: 248, endPoint y: 183, distance: 32.9
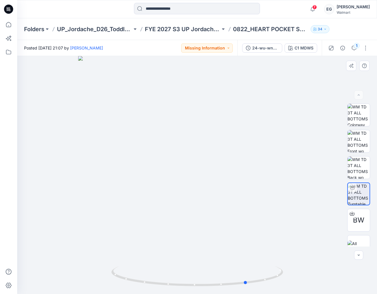
click at [248, 183] on div at bounding box center [196, 175] width 359 height 238
drag, startPoint x: 202, startPoint y: 188, endPoint x: 202, endPoint y: 173, distance: 14.6
click at [246, 191] on div at bounding box center [196, 175] width 359 height 238
click at [365, 47] on button "button" at bounding box center [365, 47] width 9 height 9
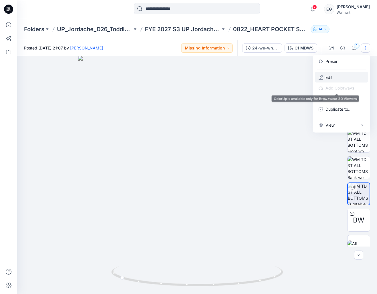
click at [333, 77] on button "Edit" at bounding box center [341, 77] width 53 height 11
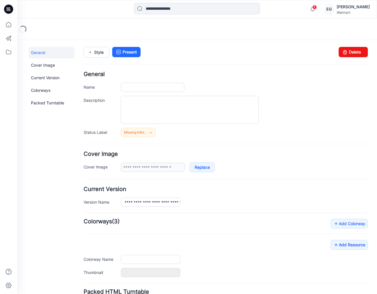
type input "**********"
type input "*******"
type input "**********"
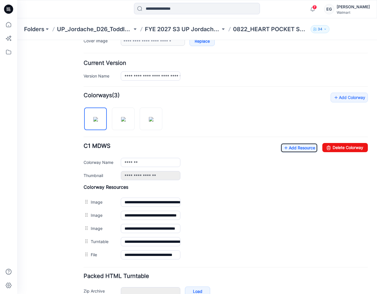
scroll to position [129, 0]
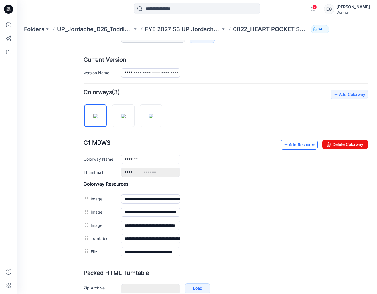
click at [293, 144] on link "Add Resource" at bounding box center [298, 145] width 37 height 10
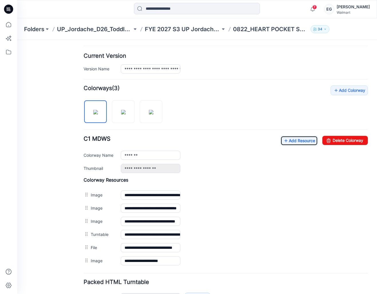
scroll to position [0, 0]
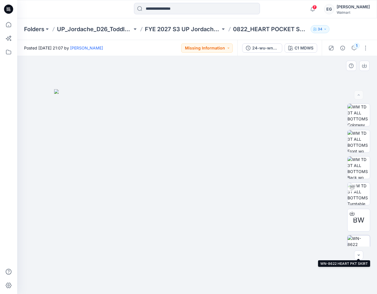
click at [362, 240] on img at bounding box center [358, 246] width 22 height 22
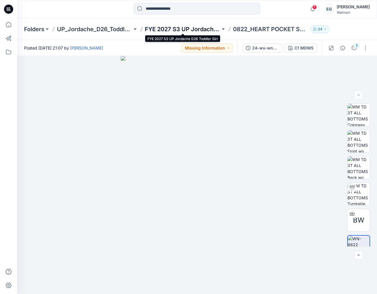
click at [179, 27] on p "FYE 2027 S3 UP Jordache D26 Toddler Girl" at bounding box center [182, 29] width 75 height 8
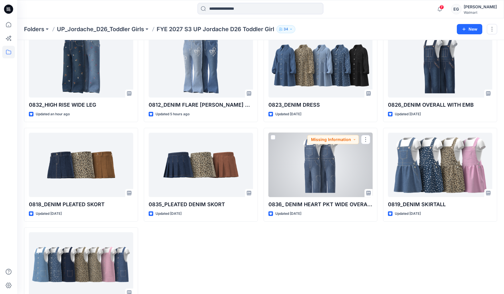
scroll to position [234, 0]
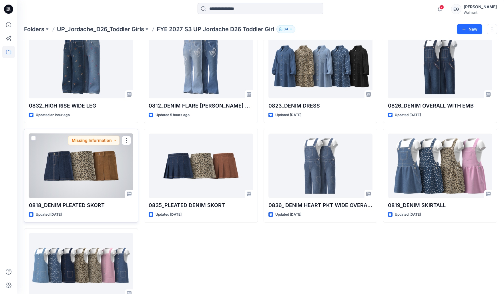
click at [81, 178] on div at bounding box center [81, 166] width 104 height 64
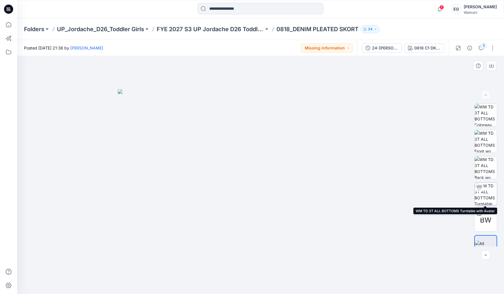
drag, startPoint x: 489, startPoint y: 194, endPoint x: 476, endPoint y: 196, distance: 13.3
click at [376, 194] on img at bounding box center [486, 194] width 22 height 22
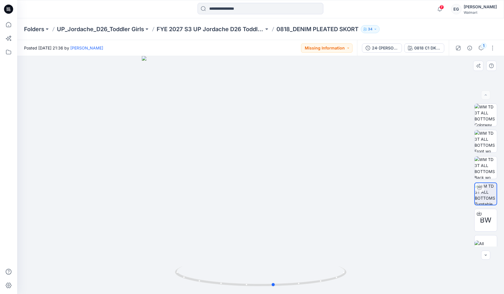
drag, startPoint x: 291, startPoint y: 184, endPoint x: 301, endPoint y: 179, distance: 11.5
click at [301, 179] on div at bounding box center [260, 175] width 487 height 238
drag, startPoint x: 296, startPoint y: 188, endPoint x: 469, endPoint y: 148, distance: 177.8
click at [258, 182] on div at bounding box center [260, 175] width 487 height 238
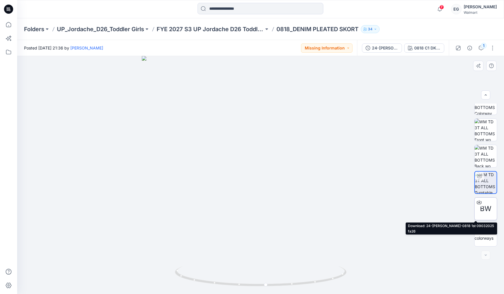
click at [376, 204] on span "BW" at bounding box center [485, 209] width 11 height 10
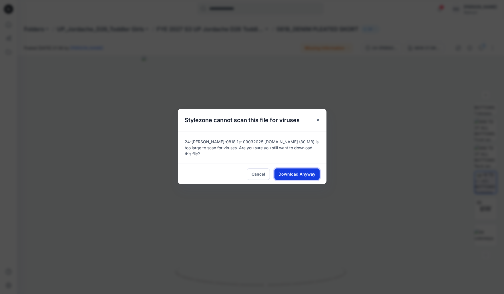
click at [292, 168] on button "Download Anyway" at bounding box center [296, 173] width 45 height 11
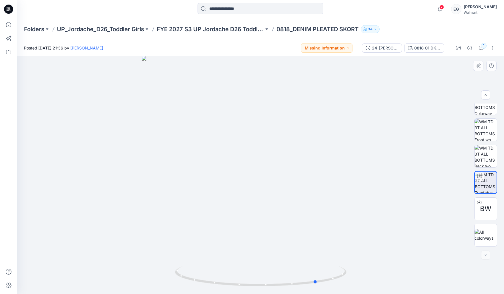
drag, startPoint x: 255, startPoint y: 187, endPoint x: 298, endPoint y: 188, distance: 43.2
click at [298, 188] on div at bounding box center [260, 175] width 487 height 238
drag, startPoint x: 264, startPoint y: 179, endPoint x: 248, endPoint y: 173, distance: 17.6
click at [300, 180] on div at bounding box center [260, 175] width 487 height 238
click at [376, 50] on button "button" at bounding box center [492, 47] width 9 height 9
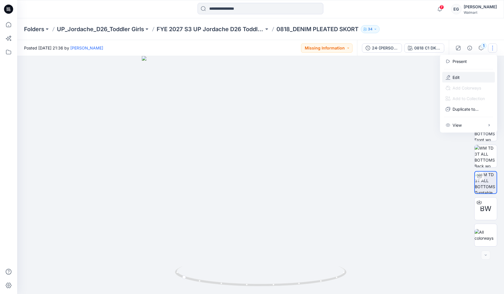
drag, startPoint x: 468, startPoint y: 77, endPoint x: 460, endPoint y: 75, distance: 8.2
click at [376, 77] on button "Edit" at bounding box center [468, 77] width 53 height 11
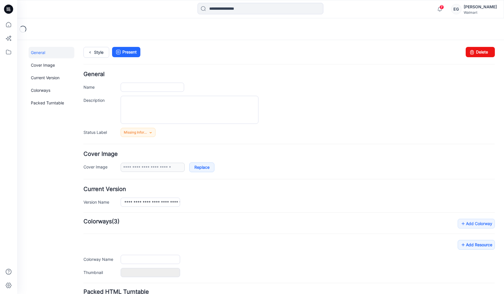
type input "**********"
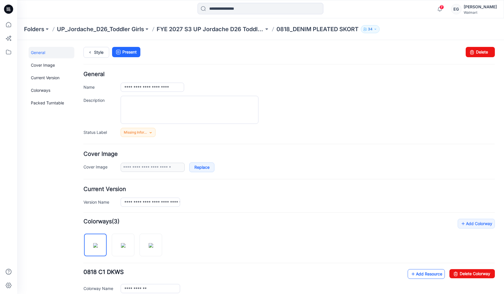
click at [418, 274] on link "Add Resource" at bounding box center [426, 274] width 37 height 10
click at [93, 51] on icon at bounding box center [90, 52] width 8 height 10
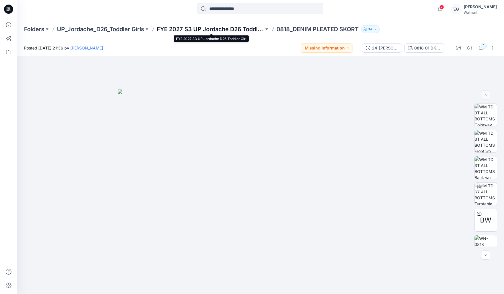
click at [189, 28] on p "FYE 2027 S3 UP Jordache D26 Toddler Girl" at bounding box center [210, 29] width 107 height 8
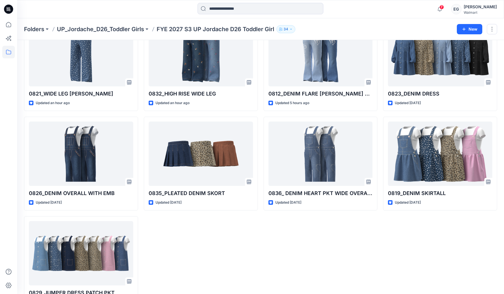
scroll to position [246, 0]
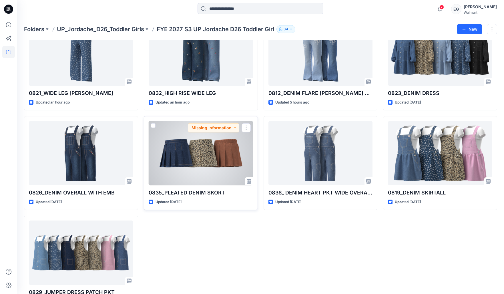
click at [169, 146] on div at bounding box center [201, 153] width 104 height 64
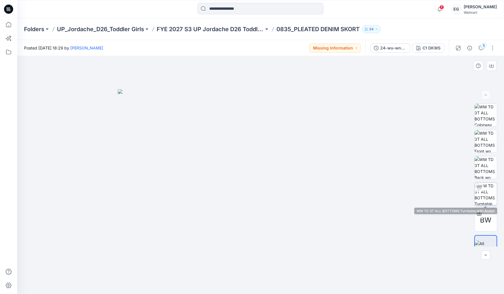
click at [489, 195] on img at bounding box center [486, 194] width 22 height 22
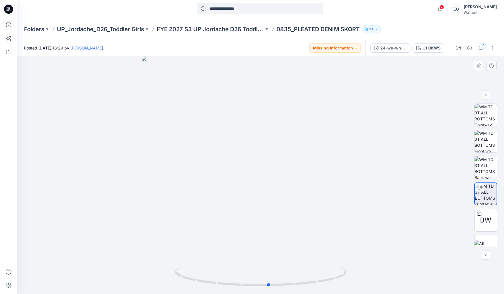
drag, startPoint x: 242, startPoint y: 183, endPoint x: 244, endPoint y: 186, distance: 3.5
click at [243, 186] on div at bounding box center [260, 175] width 487 height 238
click at [476, 220] on div "BW" at bounding box center [485, 220] width 23 height 23
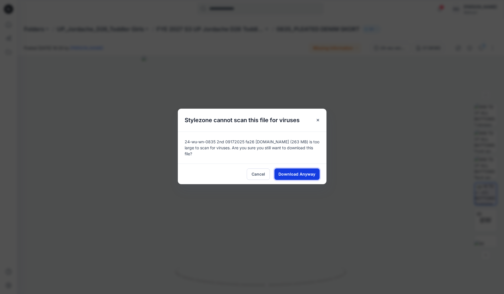
click at [295, 172] on span "Download Anyway" at bounding box center [296, 174] width 37 height 6
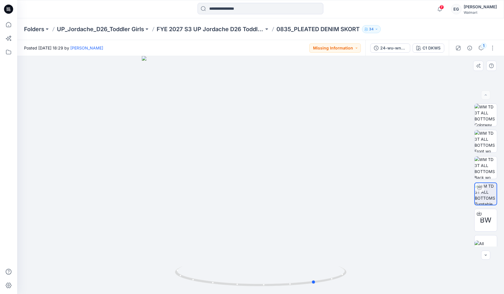
drag, startPoint x: 243, startPoint y: 186, endPoint x: 290, endPoint y: 189, distance: 47.0
click at [290, 189] on div at bounding box center [260, 175] width 487 height 238
drag, startPoint x: 256, startPoint y: 183, endPoint x: 290, endPoint y: 183, distance: 33.7
click at [290, 183] on div at bounding box center [260, 175] width 487 height 238
click at [495, 49] on button "button" at bounding box center [492, 47] width 9 height 9
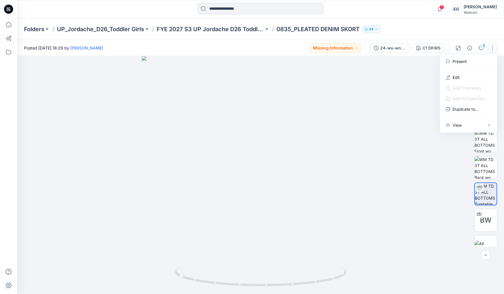
click at [465, 71] on div at bounding box center [468, 69] width 55 height 5
click at [466, 74] on button "Edit" at bounding box center [468, 77] width 53 height 11
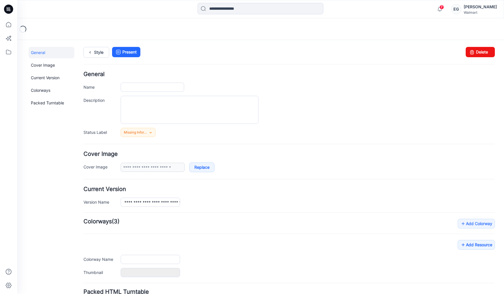
type input "**********"
type input "*******"
type input "**********"
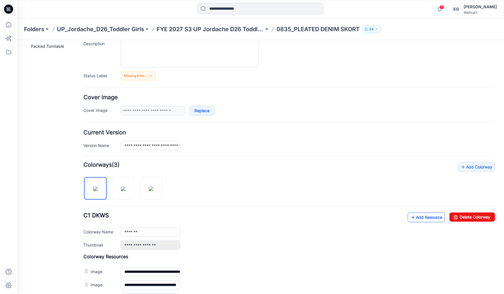
click at [429, 217] on link "Add Resource" at bounding box center [426, 217] width 37 height 10
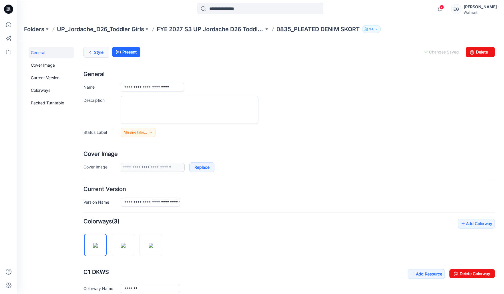
click at [91, 51] on icon at bounding box center [90, 52] width 8 height 10
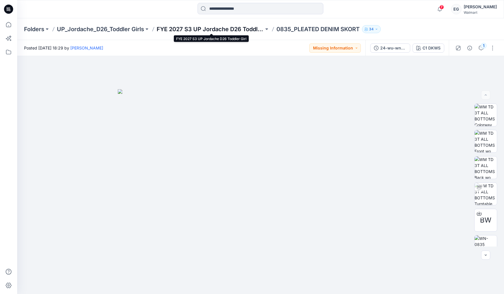
click at [171, 27] on p "FYE 2027 S3 UP Jordache D26 Toddler Girl" at bounding box center [210, 29] width 107 height 8
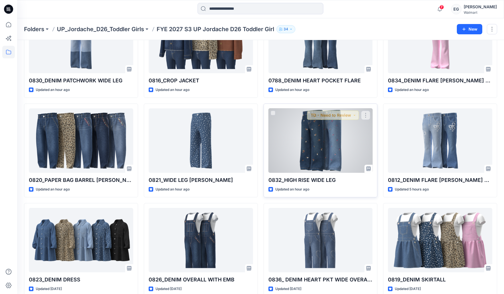
scroll to position [166, 0]
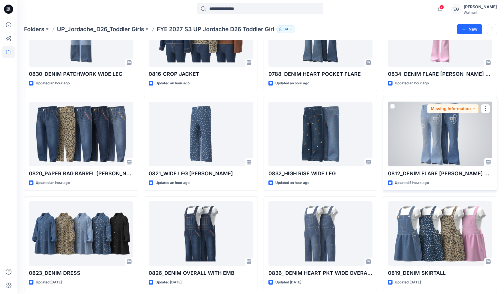
drag, startPoint x: 428, startPoint y: 140, endPoint x: 424, endPoint y: 140, distance: 4.6
click at [428, 140] on div at bounding box center [440, 134] width 104 height 64
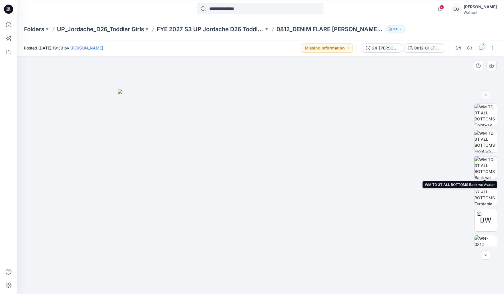
scroll to position [38, 0]
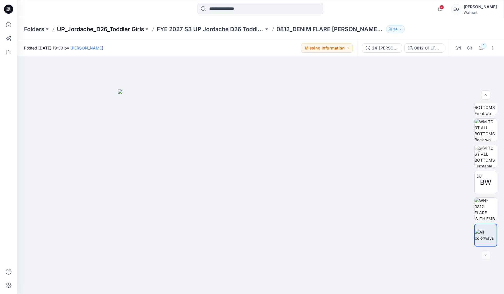
click at [114, 30] on p "UP_Jordache_D26_Toddler Girls" at bounding box center [100, 29] width 87 height 8
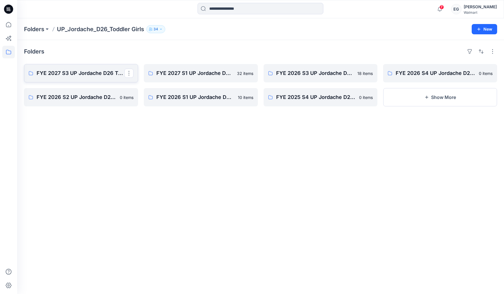
click at [98, 73] on p "FYE 2027 S3 UP Jordache D26 Toddler Girl" at bounding box center [81, 73] width 88 height 8
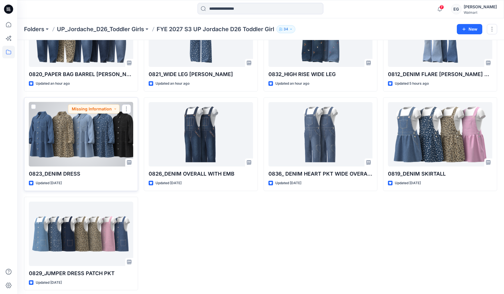
scroll to position [264, 0]
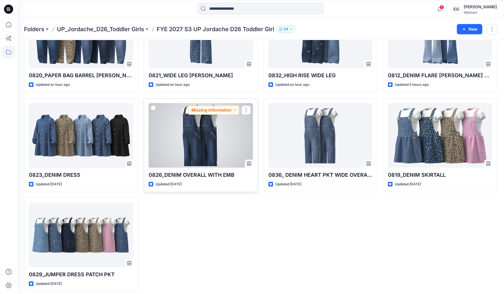
click at [194, 128] on div at bounding box center [201, 135] width 104 height 64
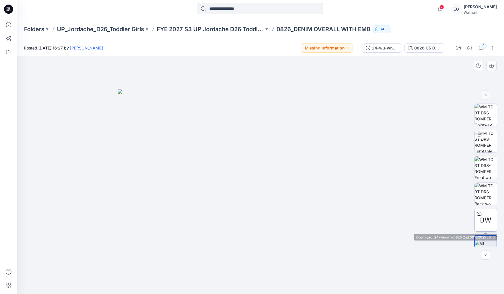
click at [476, 222] on div "BW" at bounding box center [485, 220] width 23 height 23
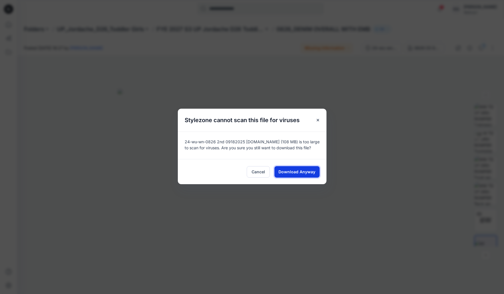
click at [300, 171] on span "Download Anyway" at bounding box center [296, 172] width 37 height 6
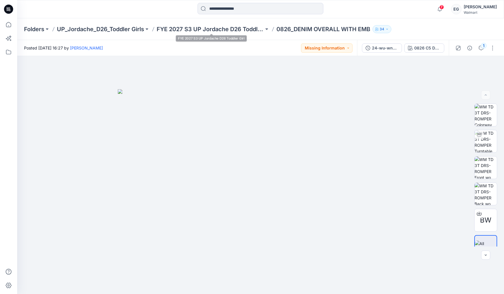
click at [193, 33] on div "Folders UP_Jordache_D26_Toddler Girls FYE 2027 S3 UP Jordache D26 Toddler Girl …" at bounding box center [260, 29] width 487 height 22
click at [184, 28] on p "FYE 2027 S3 UP Jordache D26 Toddler Girl" at bounding box center [210, 29] width 107 height 8
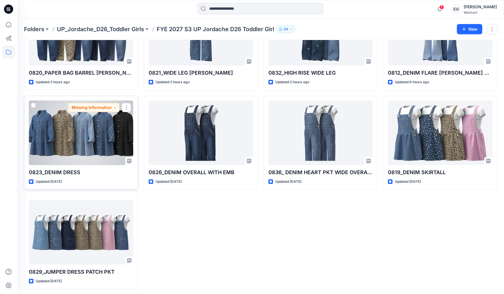
scroll to position [268, 0]
